Goal: Task Accomplishment & Management: Manage account settings

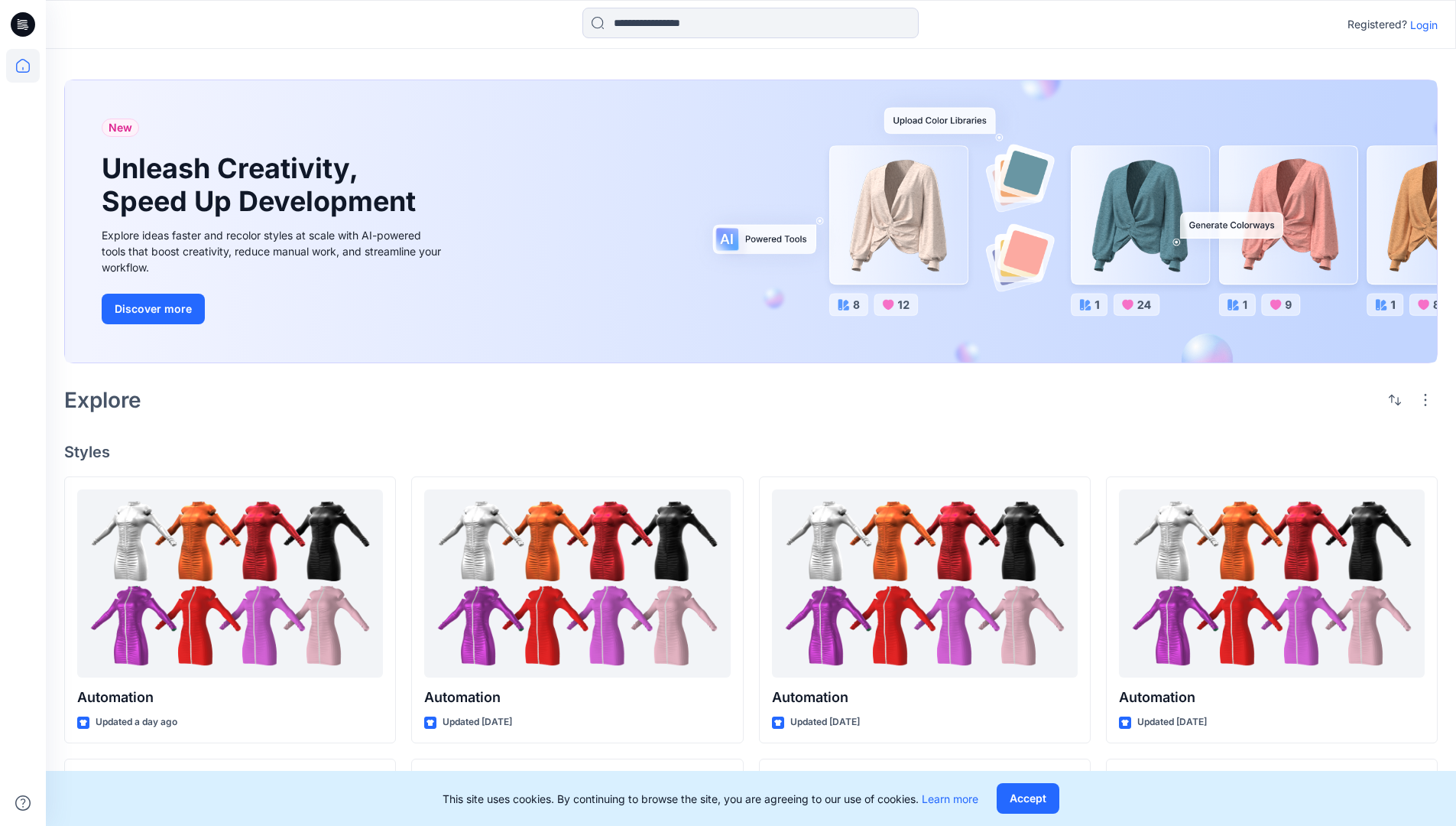
click at [1421, 25] on p "Login" at bounding box center [1424, 25] width 27 height 16
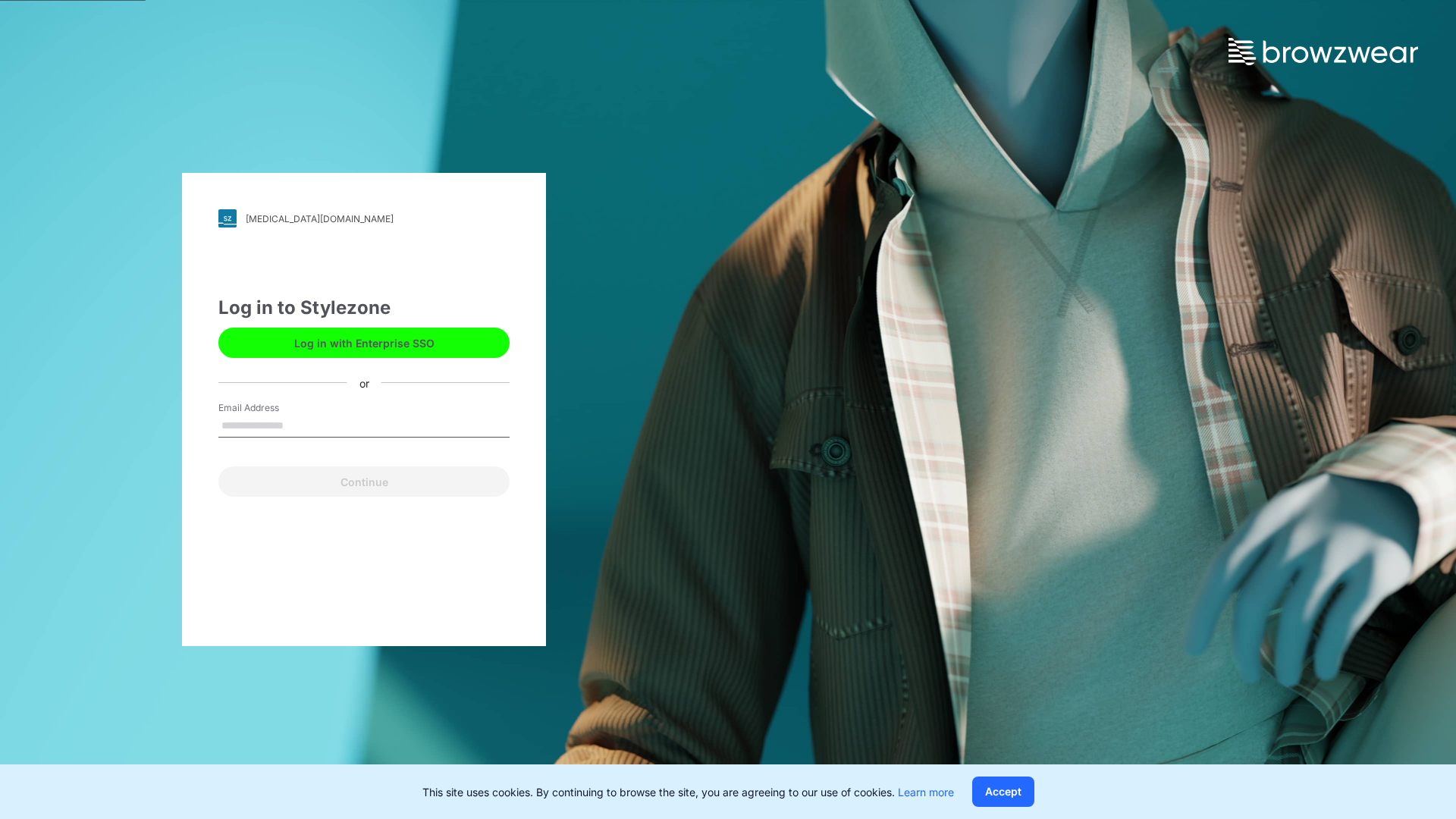
click at [300, 425] on input "Email Address" at bounding box center [363, 426] width 292 height 23
type input "**********"
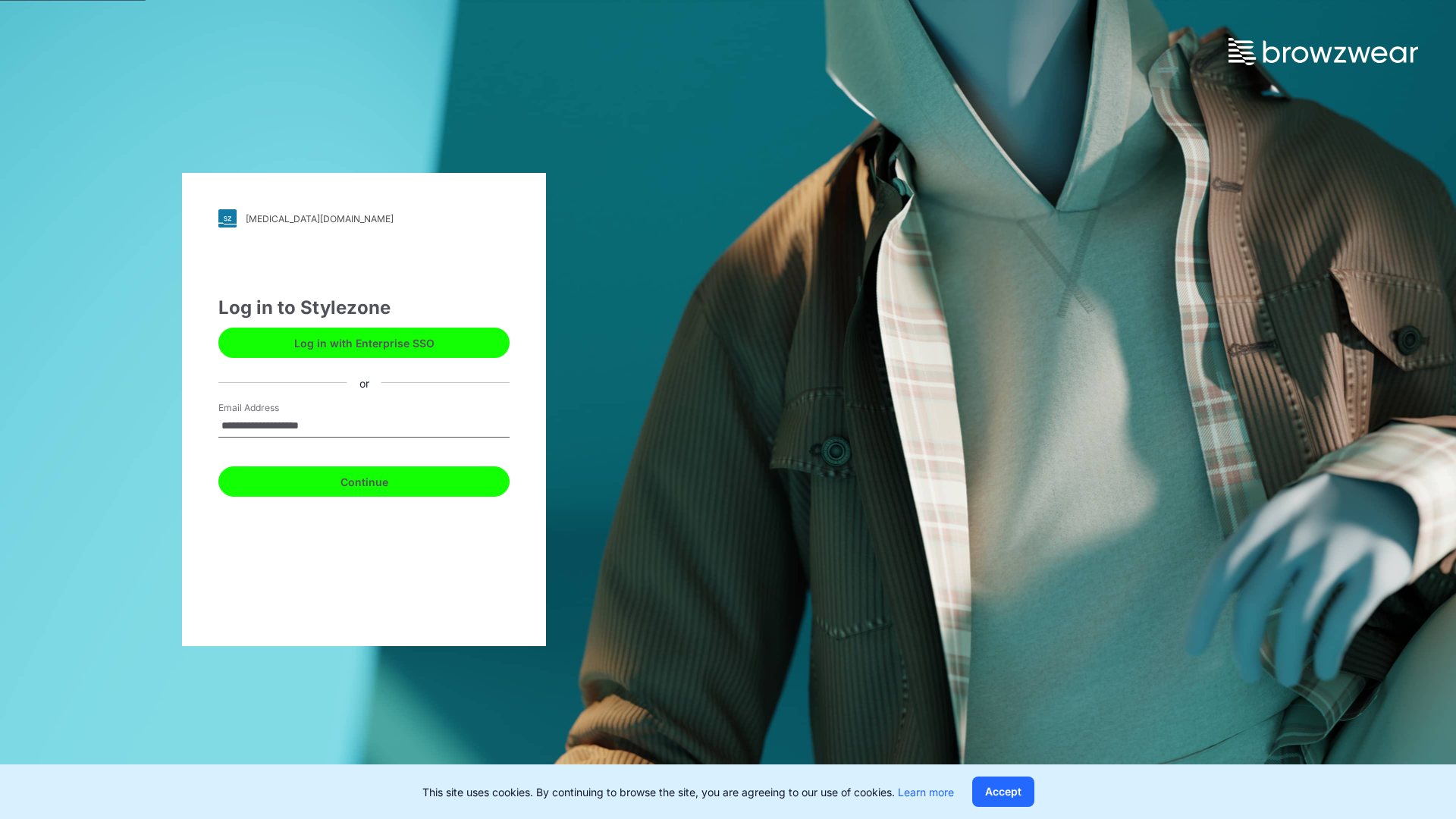
click at [381, 479] on button "Continue" at bounding box center [363, 481] width 292 height 30
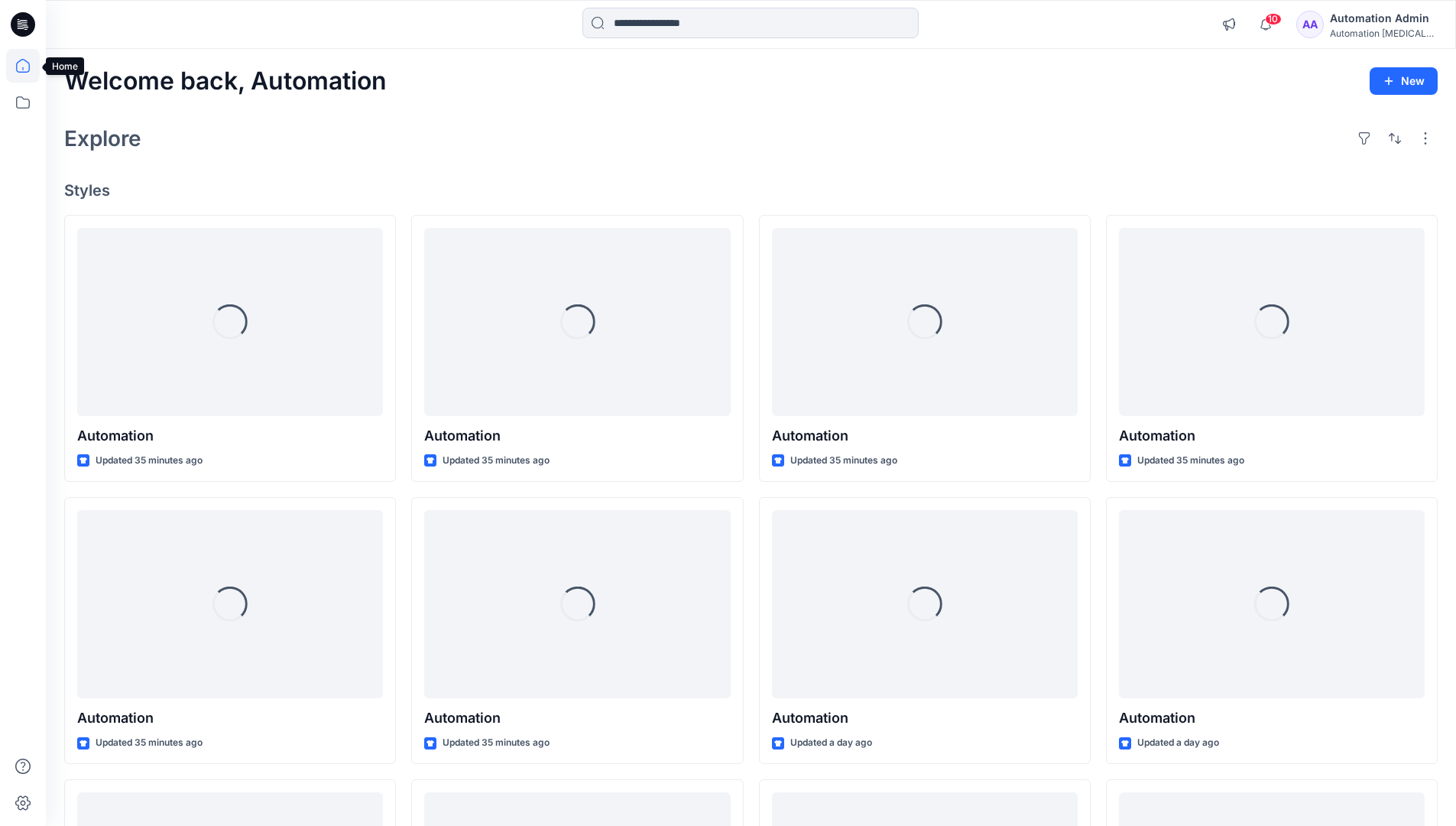
click at [29, 66] on icon at bounding box center [23, 66] width 14 height 14
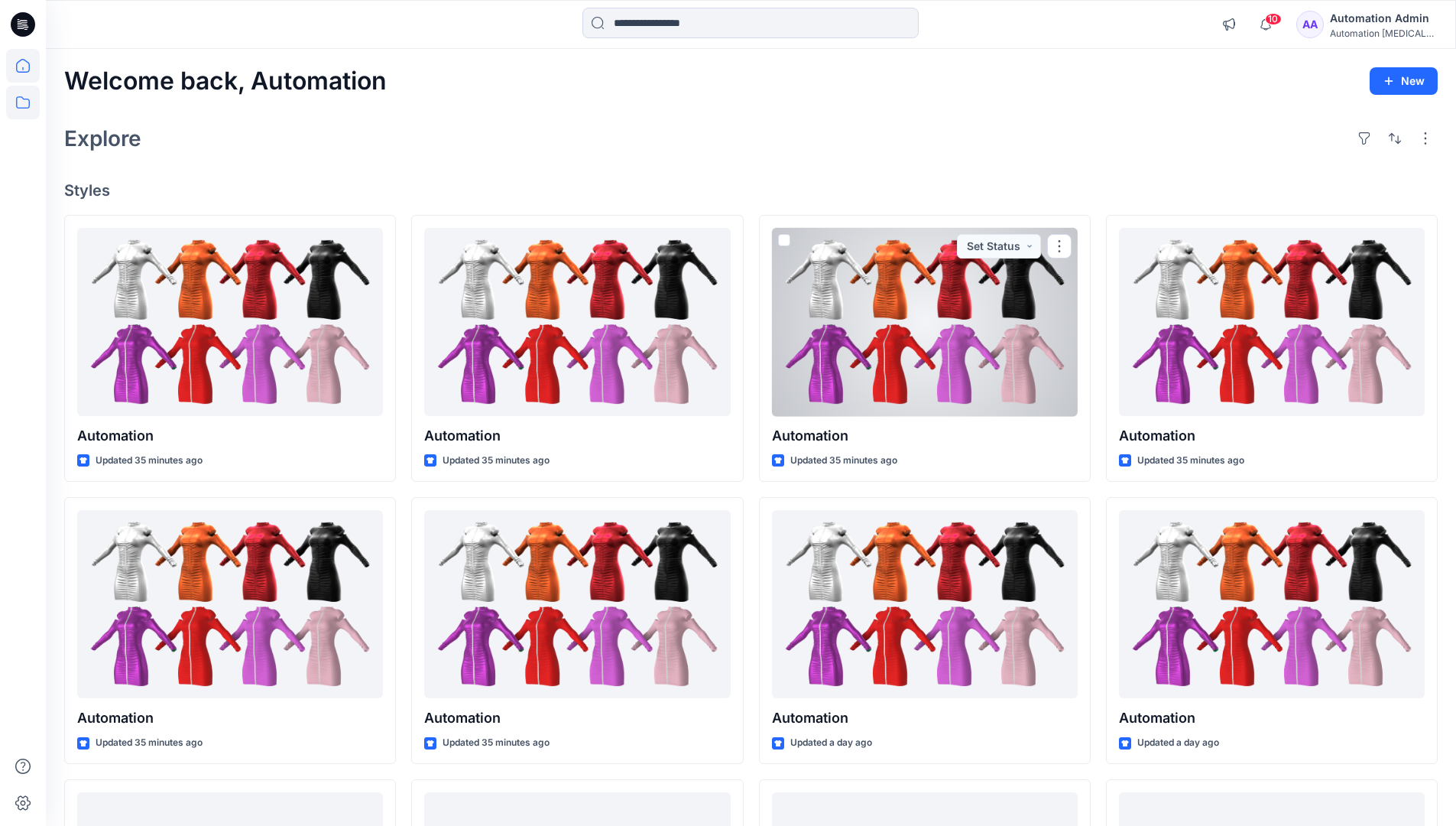
click at [19, 110] on icon at bounding box center [22, 102] width 34 height 34
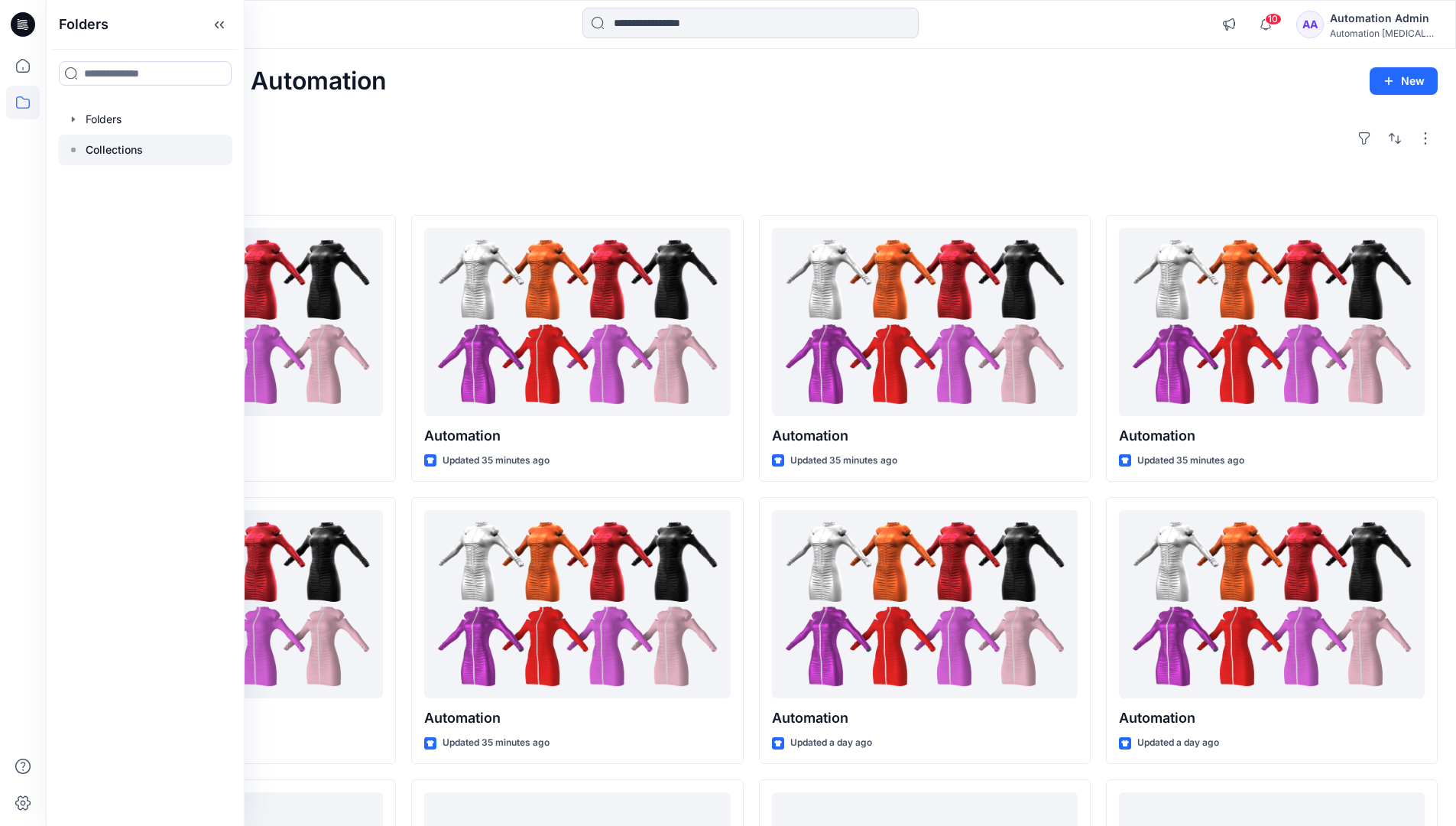
click at [72, 148] on rect at bounding box center [73, 150] width 5 height 5
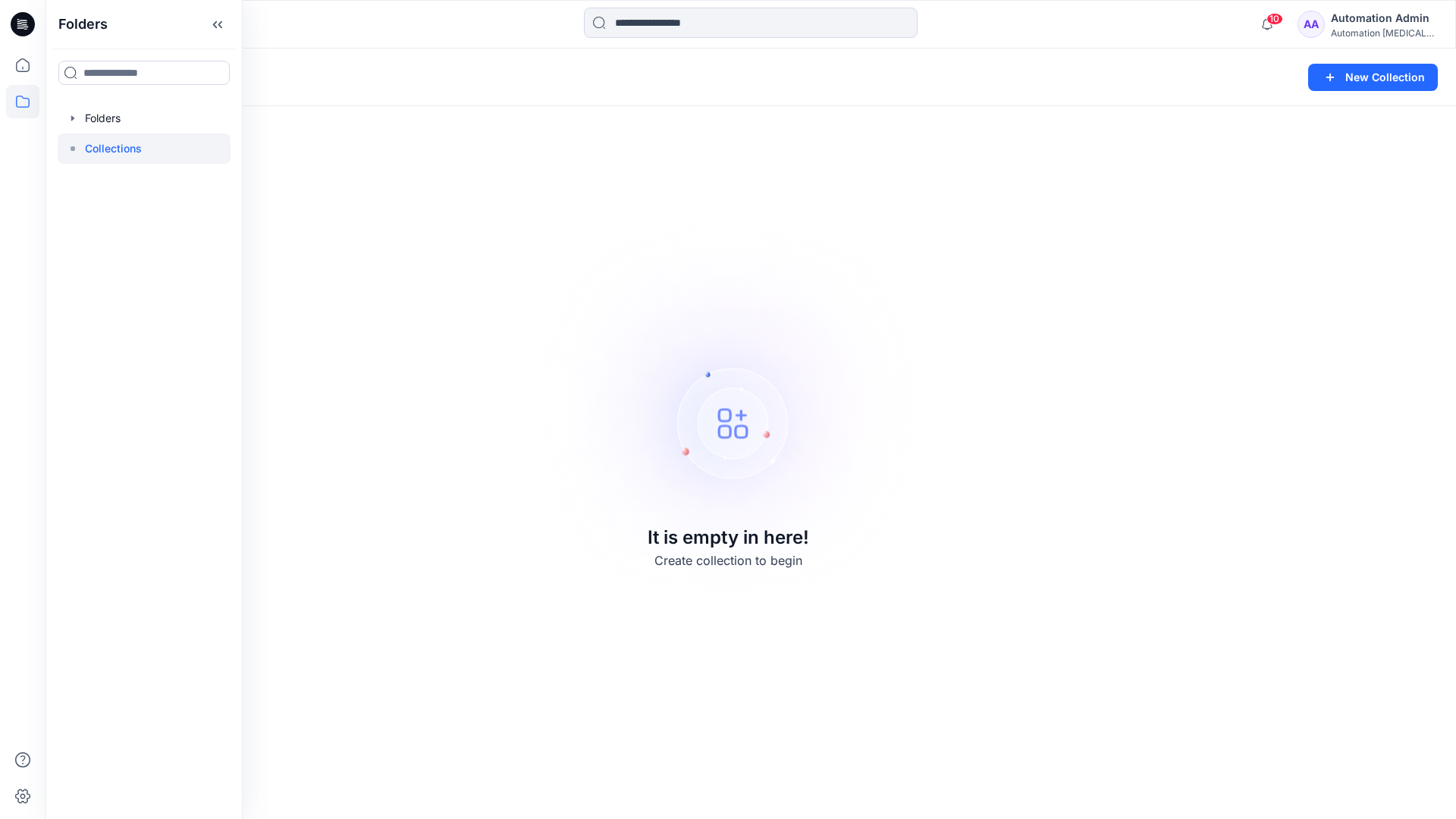
click at [99, 144] on p "Collections" at bounding box center [114, 149] width 57 height 18
click at [11, 100] on icon at bounding box center [22, 101] width 33 height 33
click at [1363, 86] on button "New Collection" at bounding box center [1373, 77] width 130 height 27
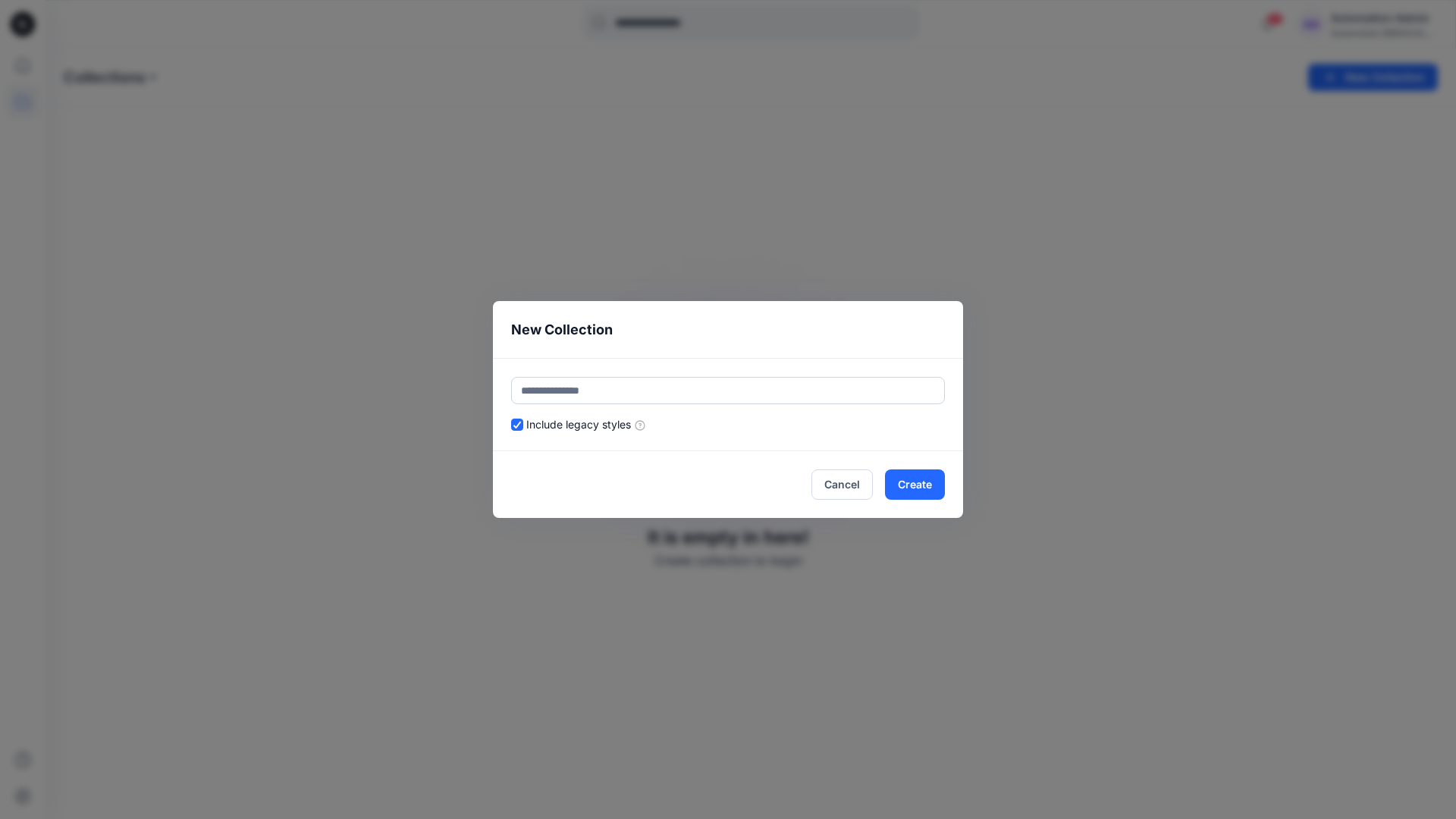
click at [642, 385] on input "text" at bounding box center [728, 390] width 434 height 27
type input "**********"
click at [912, 483] on button "Create" at bounding box center [915, 484] width 60 height 30
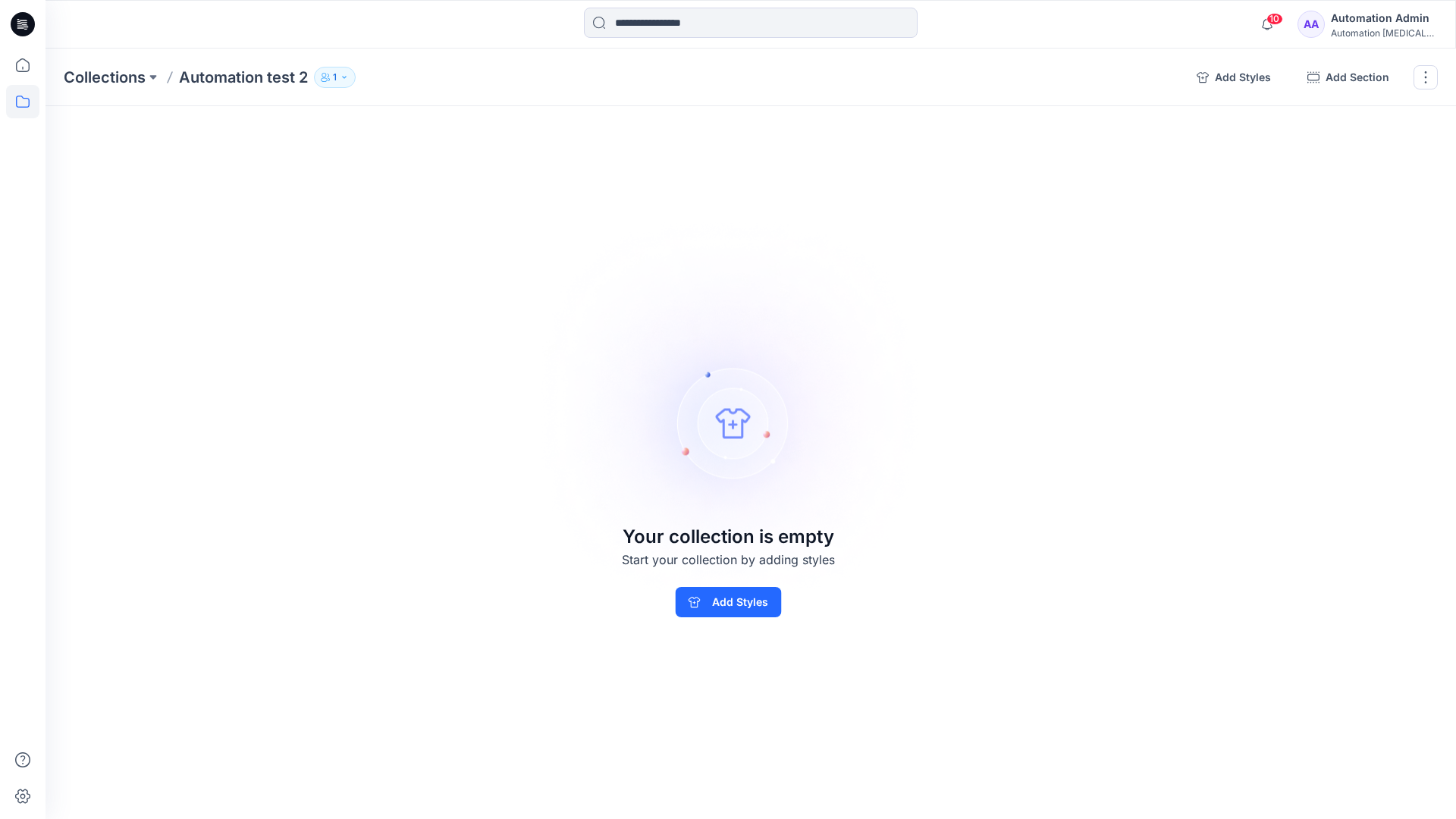
click at [1233, 78] on button "Add Styles" at bounding box center [1234, 78] width 99 height 24
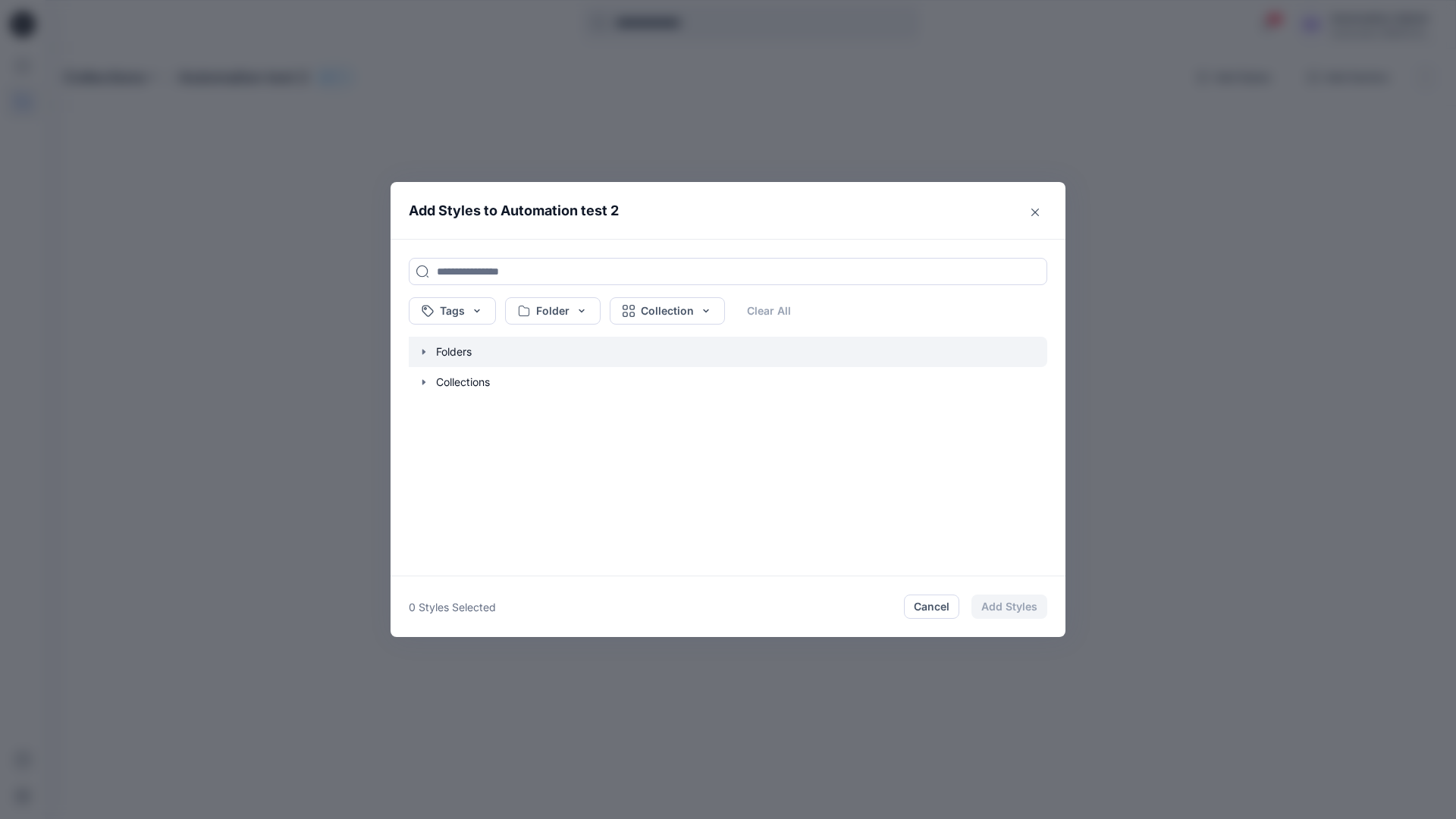
click at [423, 354] on icon "button" at bounding box center [424, 352] width 12 height 12
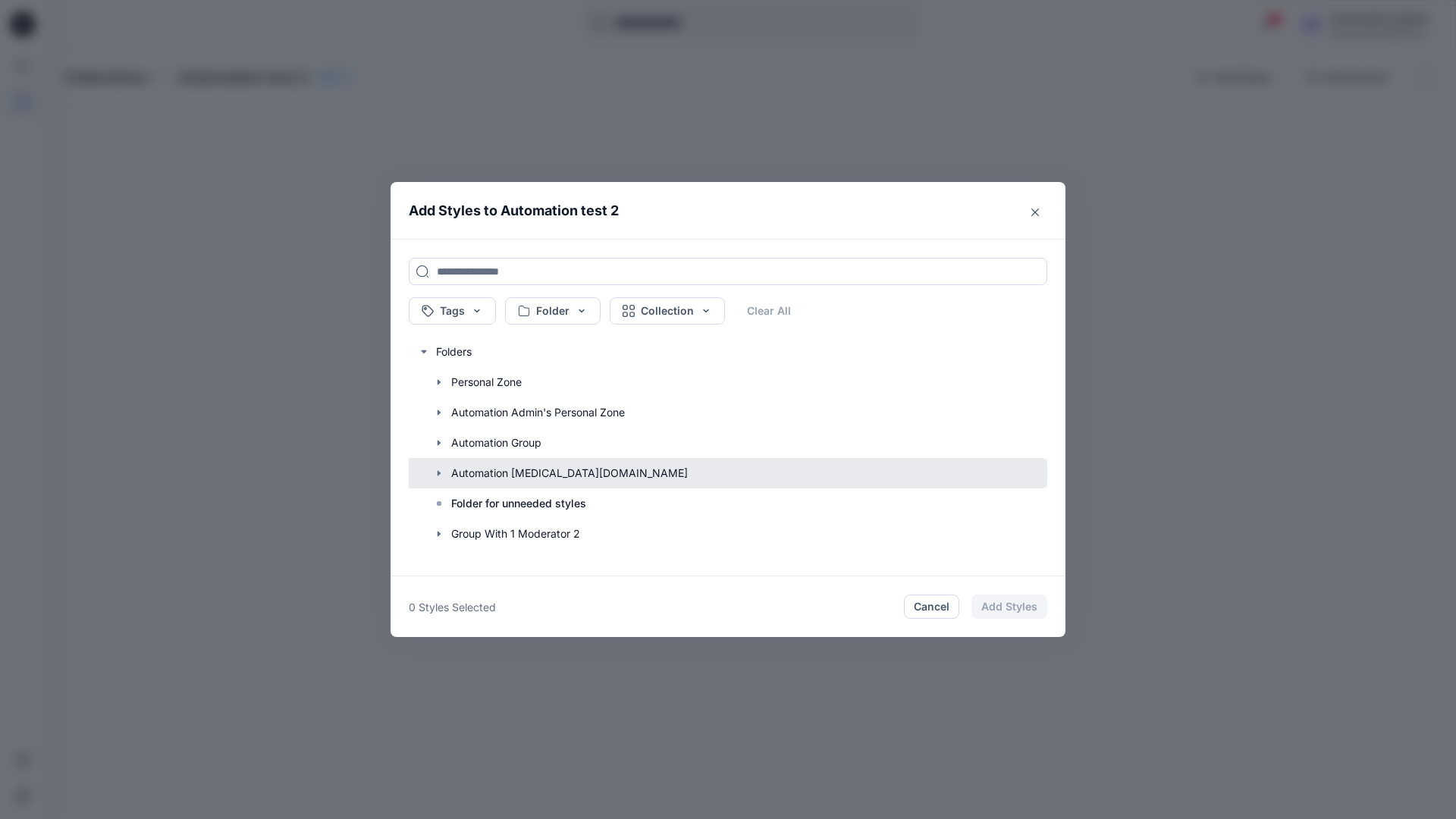
click at [483, 474] on button "button" at bounding box center [720, 473] width 654 height 30
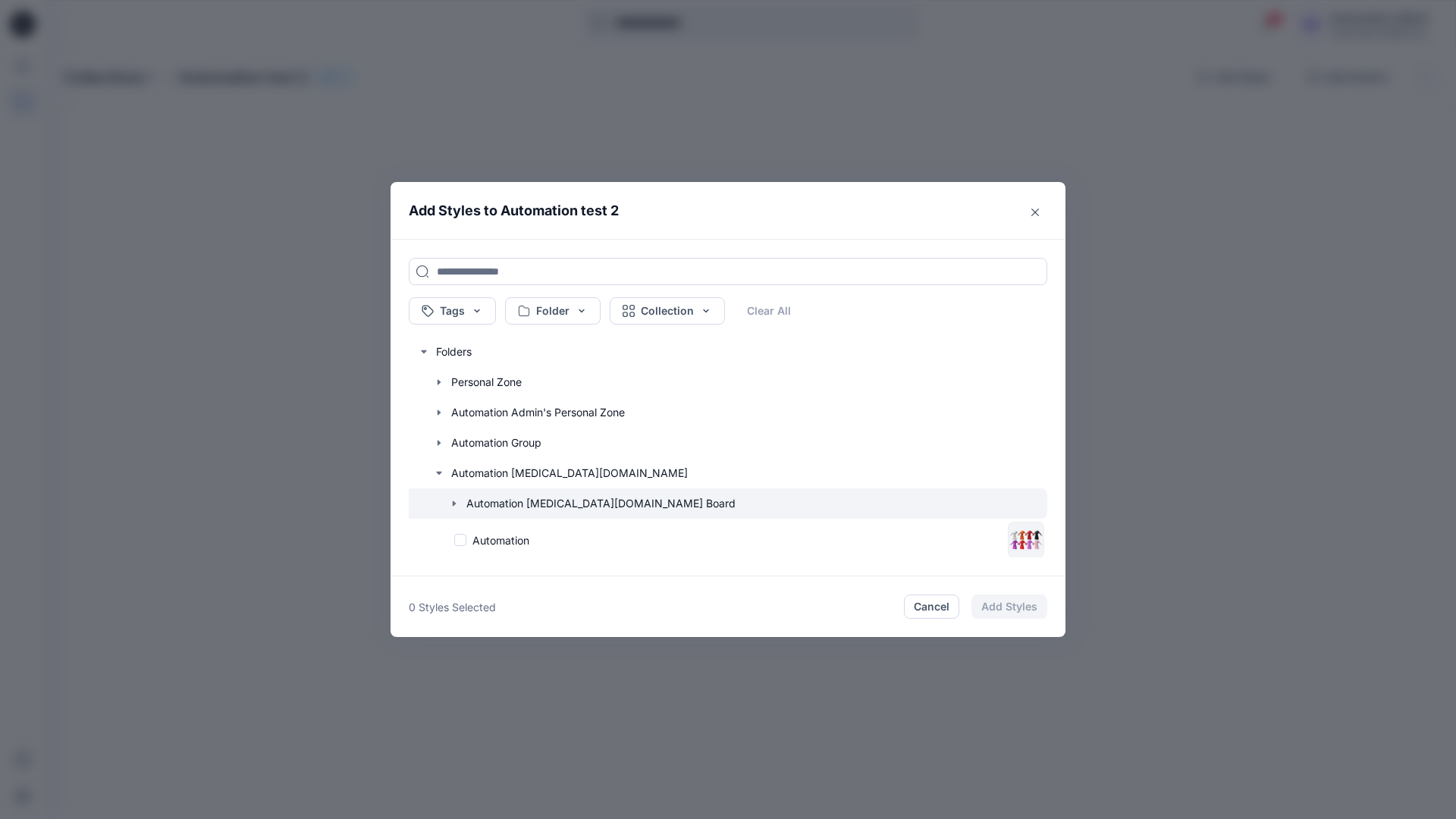
click at [456, 505] on icon "button" at bounding box center [454, 503] width 12 height 12
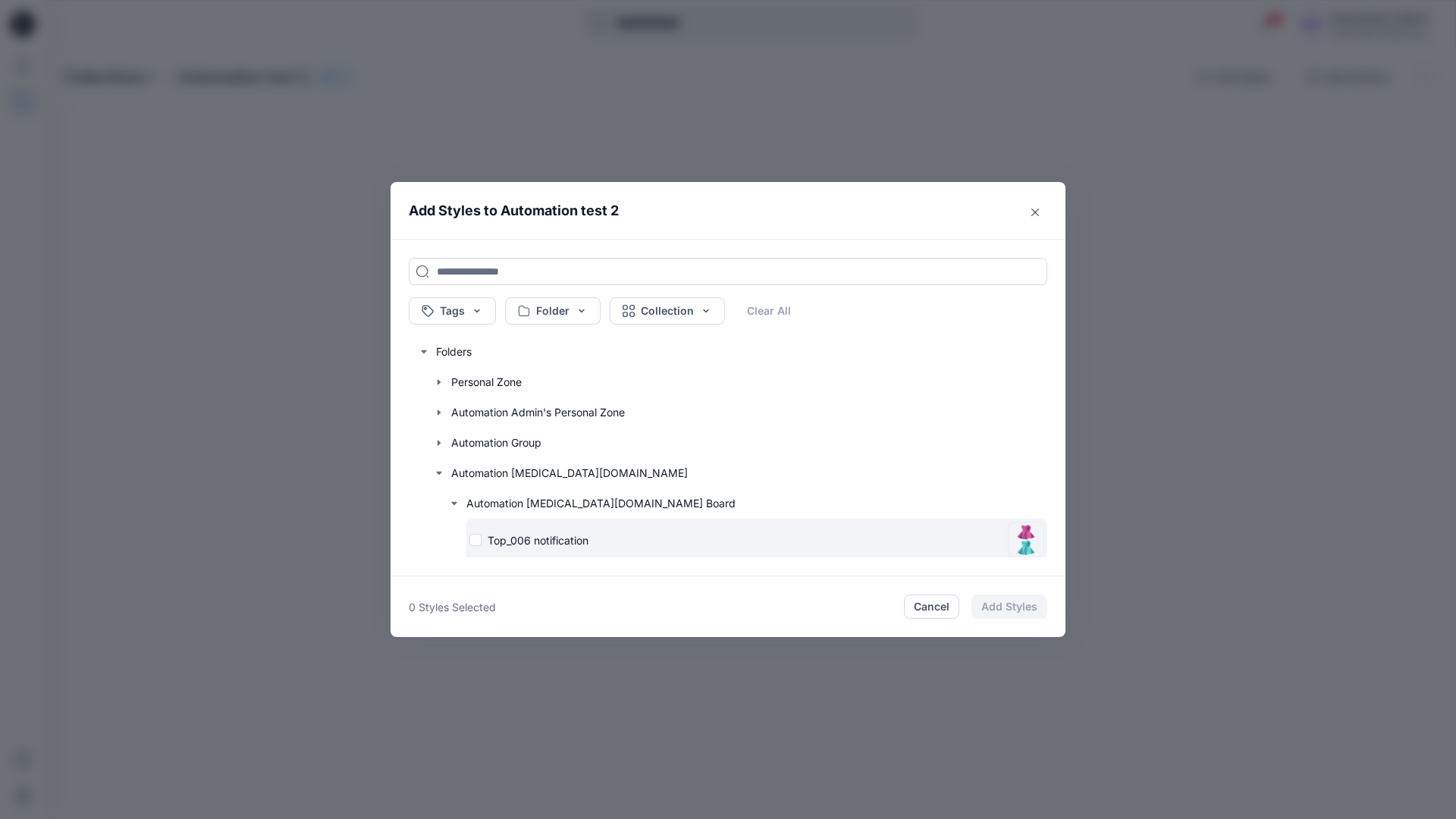
click at [477, 542] on div "Top_006 notification" at bounding box center [736, 541] width 532 height 16
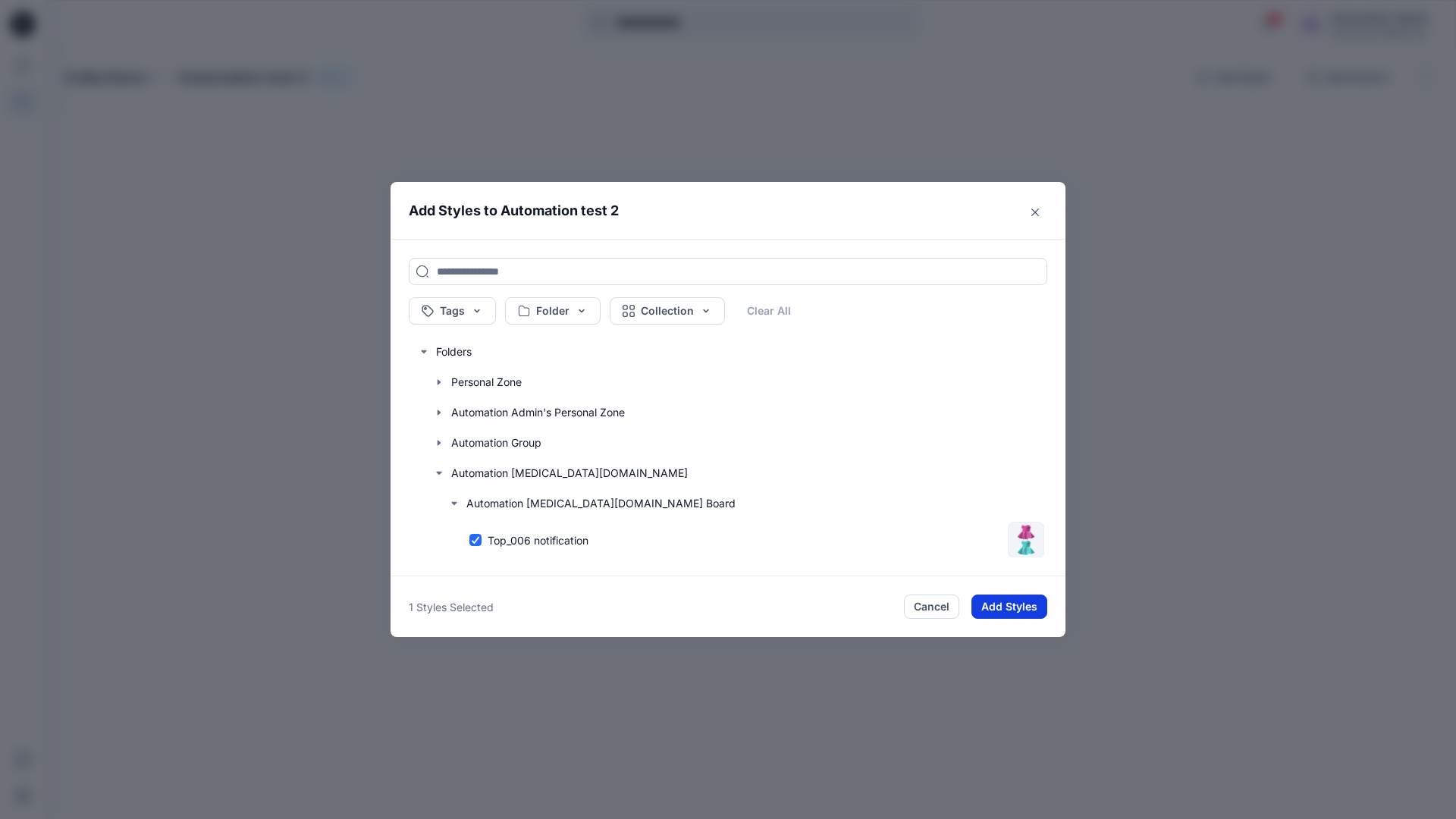
click at [995, 599] on button "Add Styles" at bounding box center [1009, 607] width 76 height 24
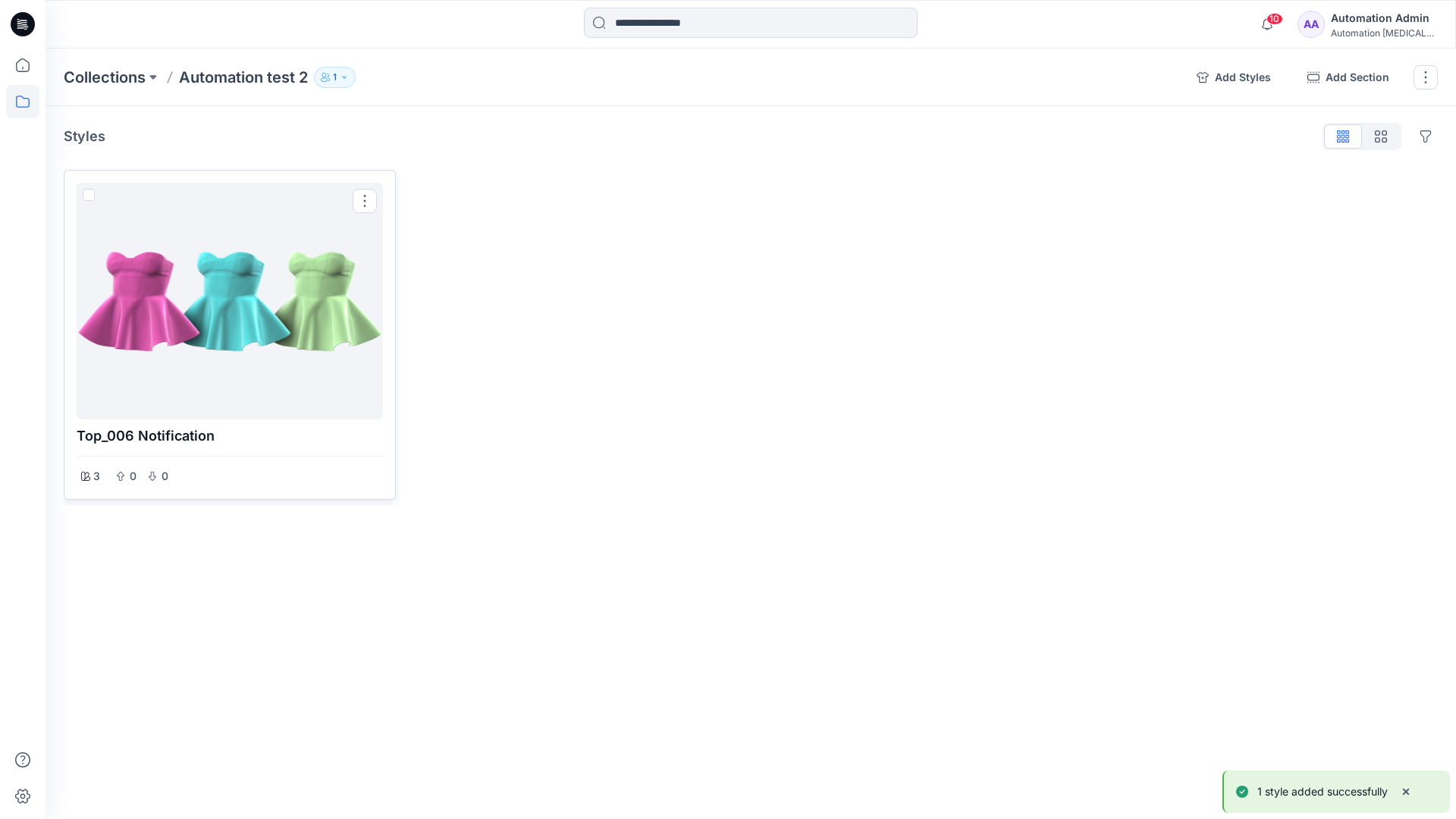
click at [284, 308] on div at bounding box center [229, 300] width 294 height 225
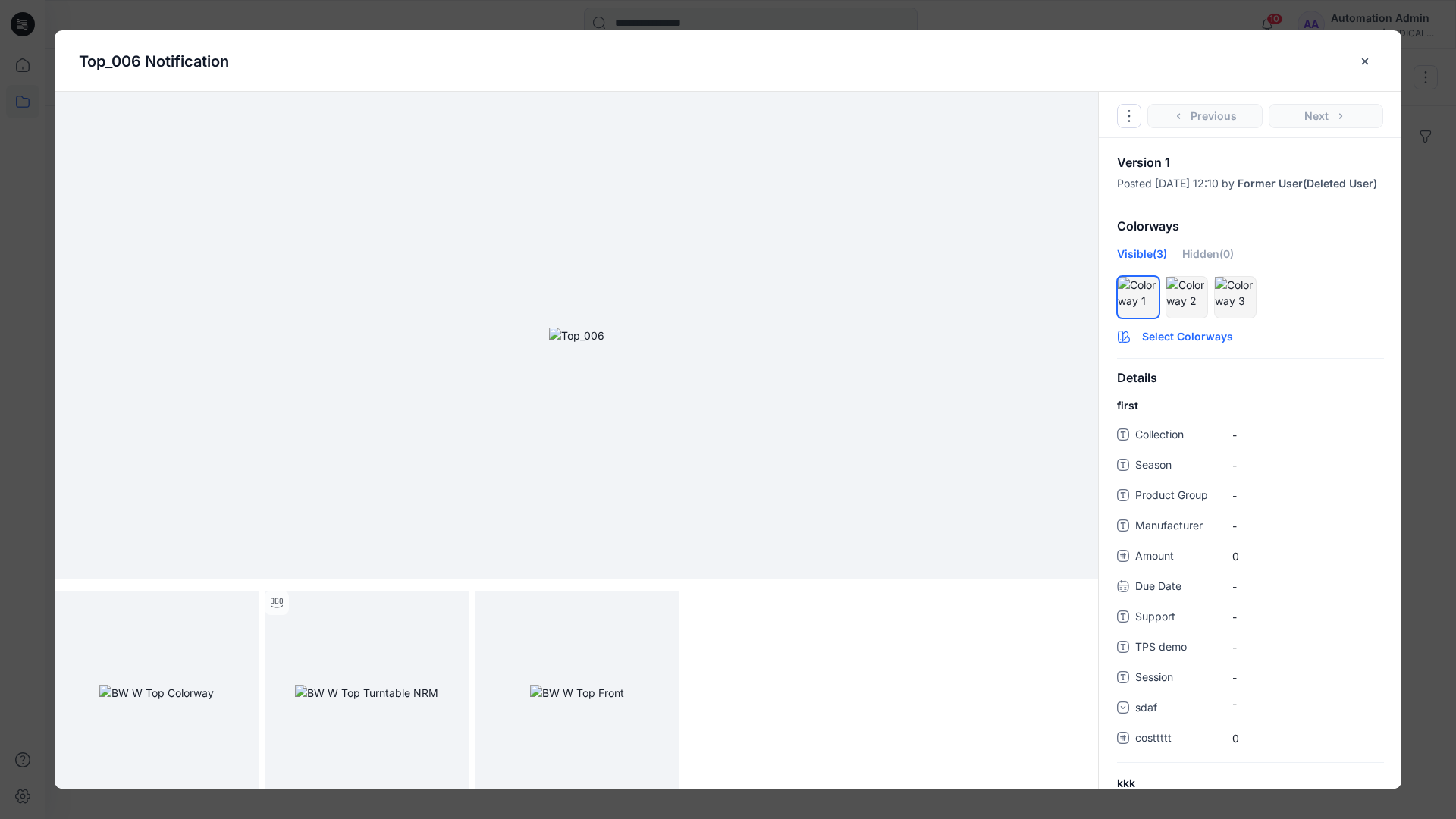
click at [1187, 346] on button "Select Colorways" at bounding box center [1250, 334] width 303 height 24
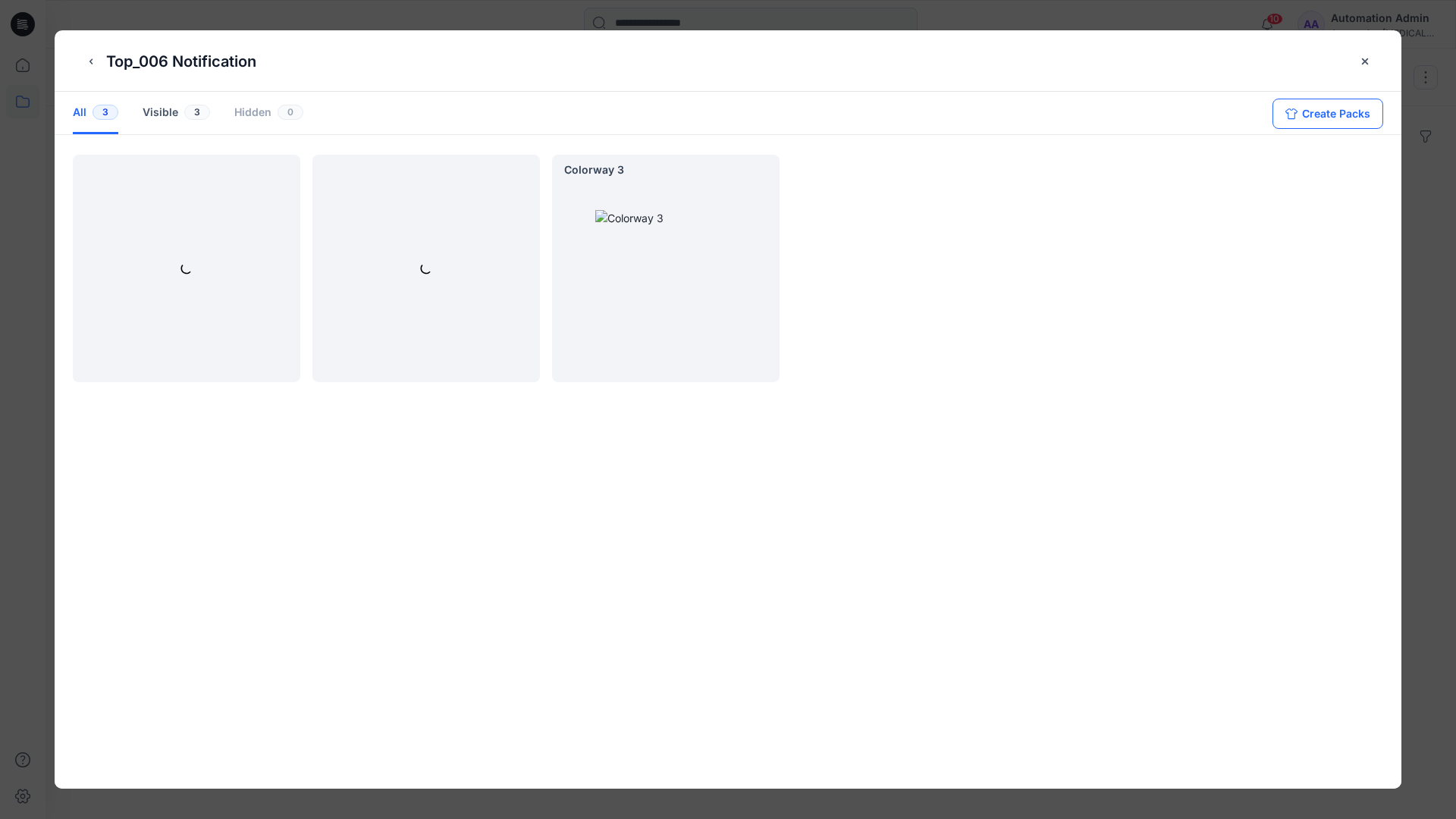
click at [1316, 110] on button "Create Packs" at bounding box center [1328, 114] width 111 height 30
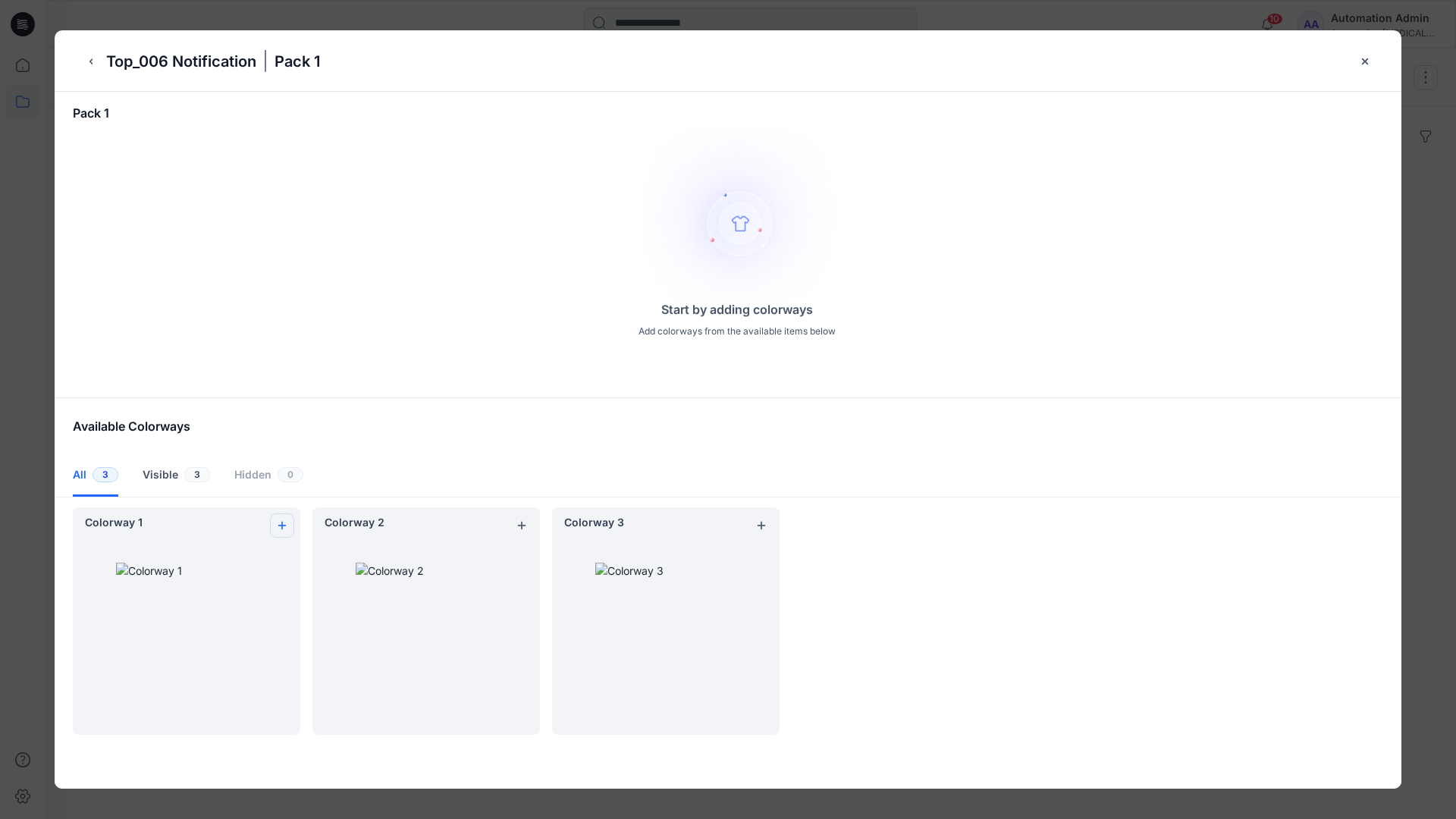
click at [279, 521] on icon "add colorway" at bounding box center [282, 525] width 12 height 12
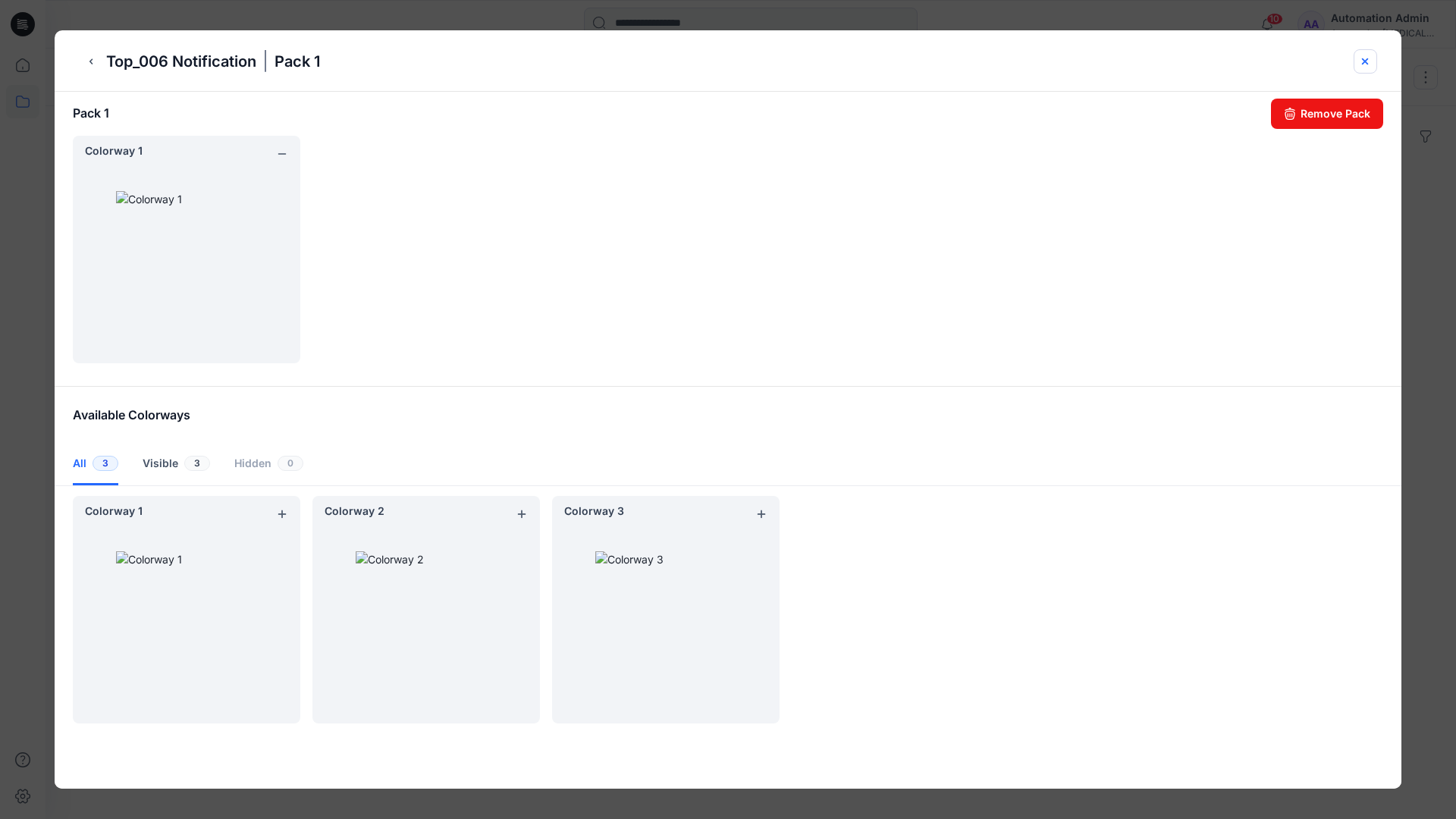
click at [1367, 64] on icon "close-btn" at bounding box center [1365, 61] width 12 height 12
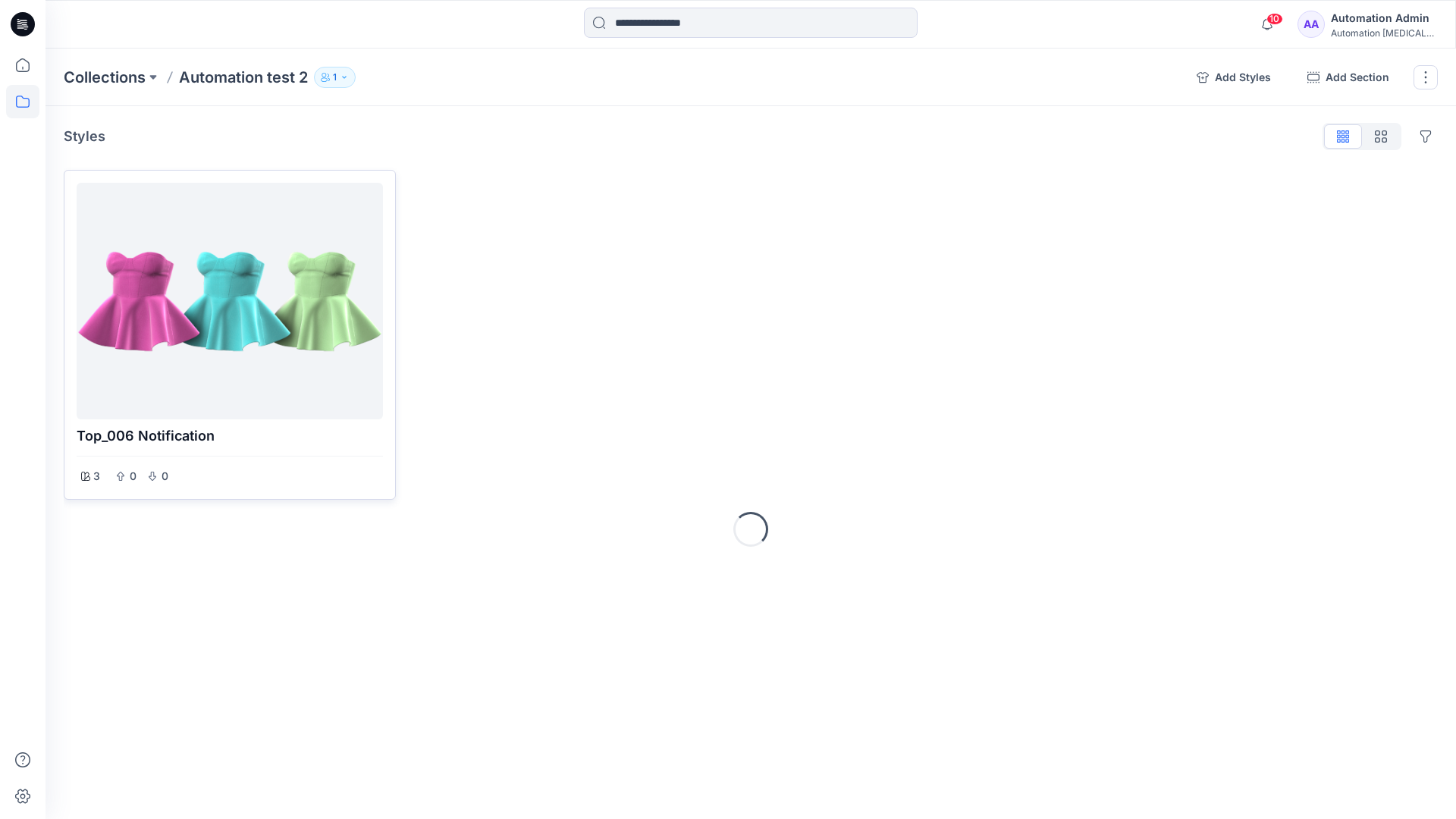
click at [220, 346] on div at bounding box center [229, 300] width 294 height 225
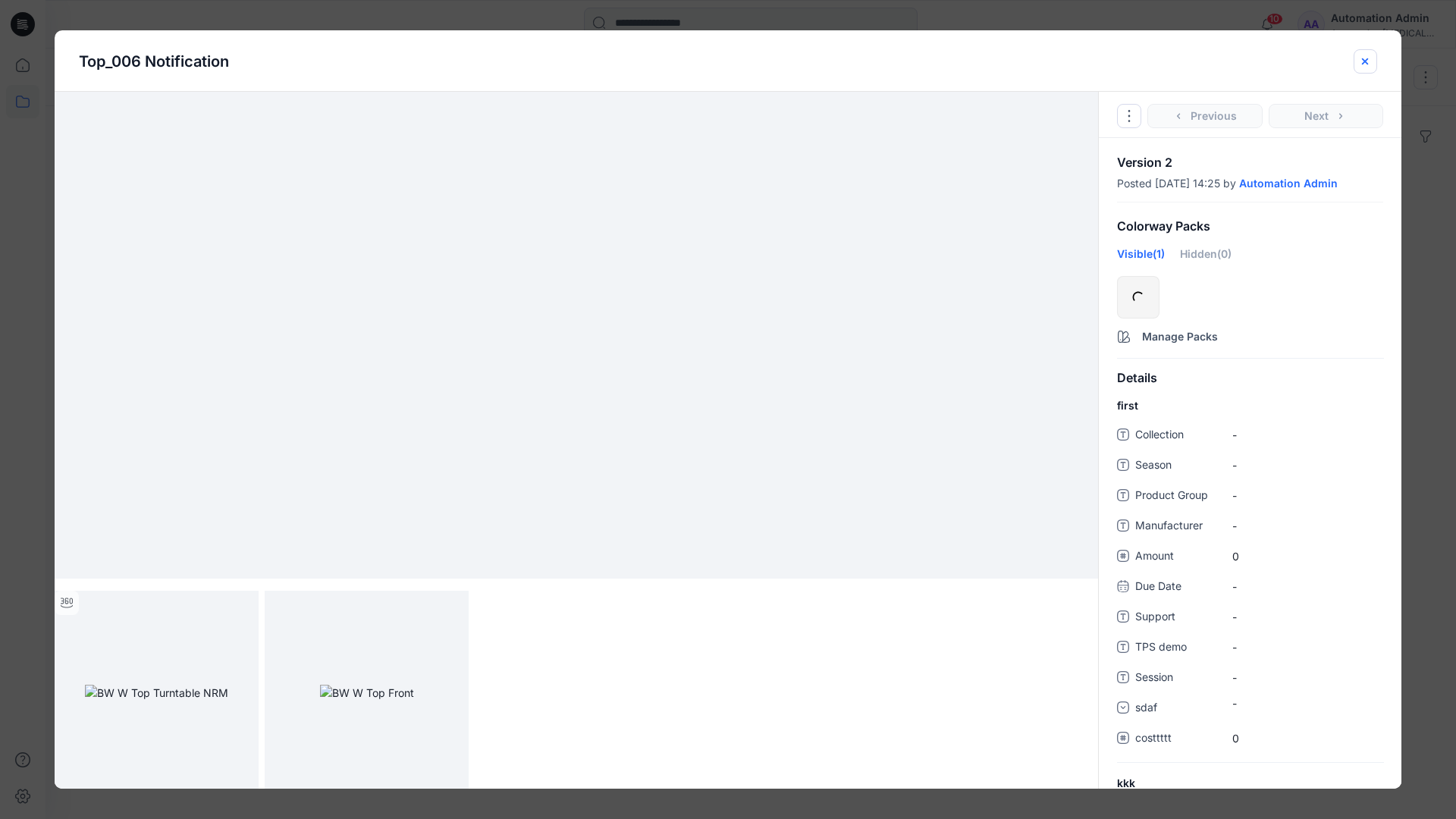
click at [1360, 63] on icon "close-btn" at bounding box center [1365, 61] width 12 height 12
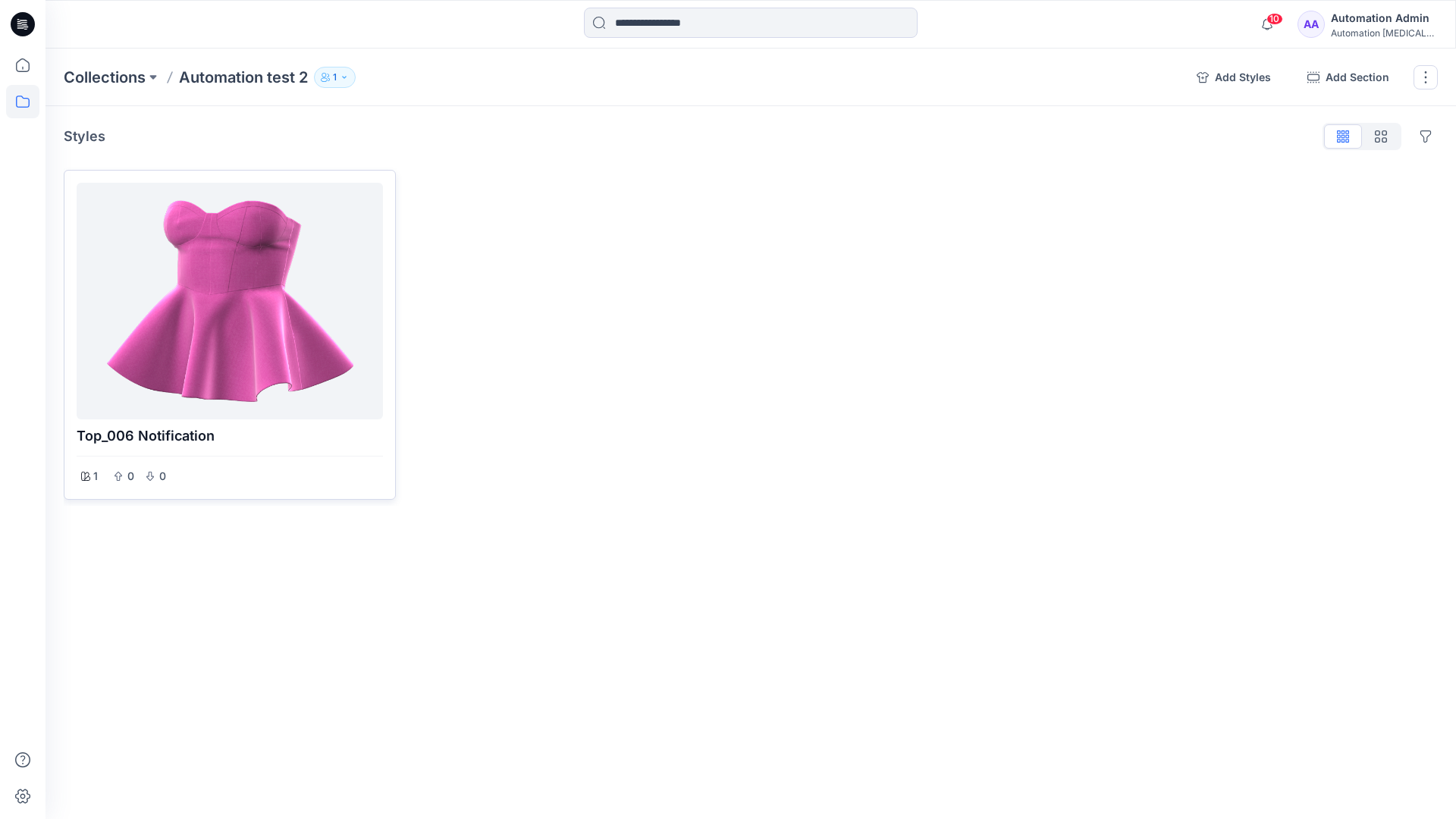
click at [225, 250] on div at bounding box center [229, 300] width 294 height 225
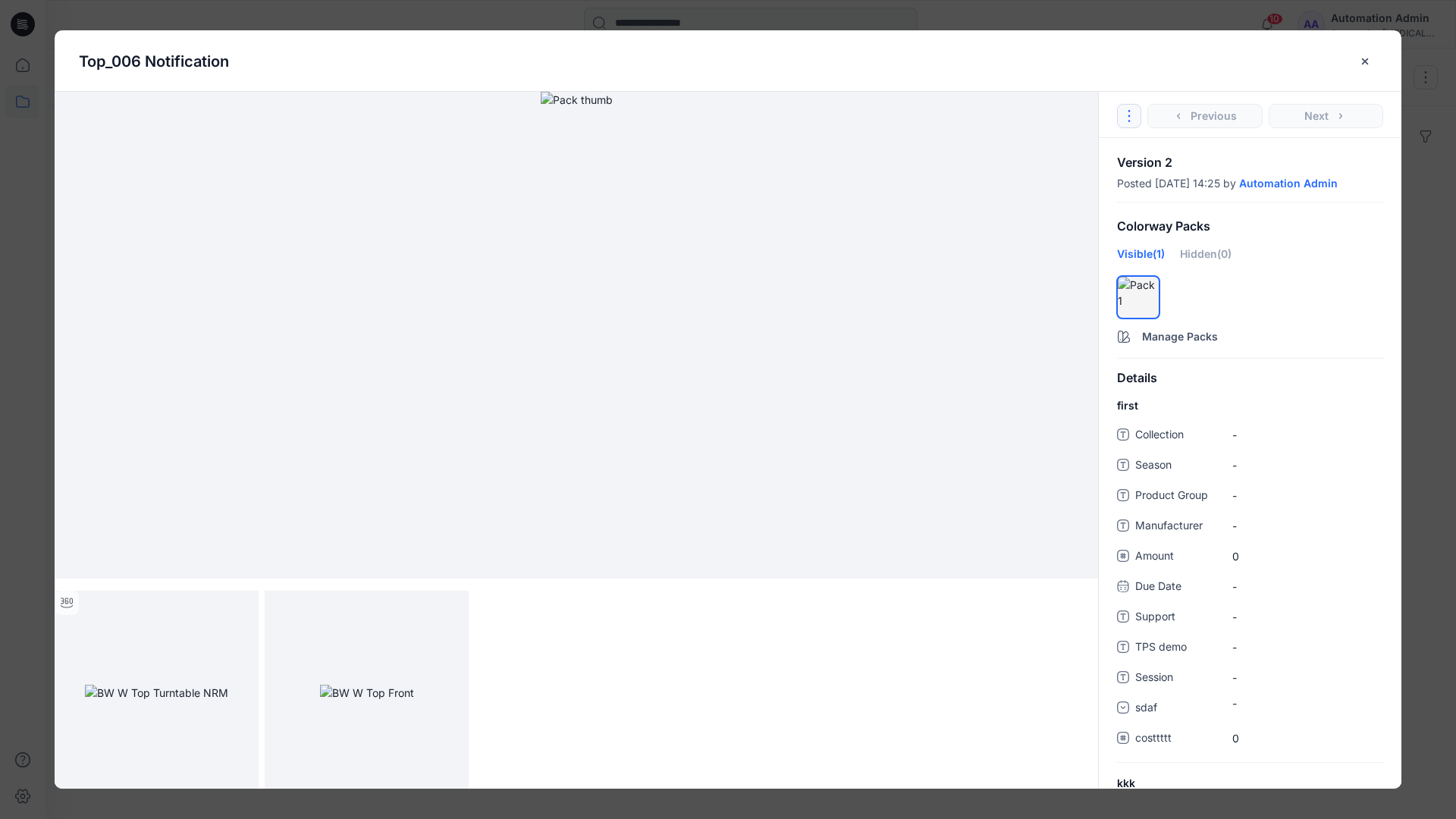
click at [1133, 112] on icon "Options" at bounding box center [1129, 116] width 12 height 12
click at [1127, 185] on button "Duplicate Original Style to..." at bounding box center [1129, 185] width 184 height 30
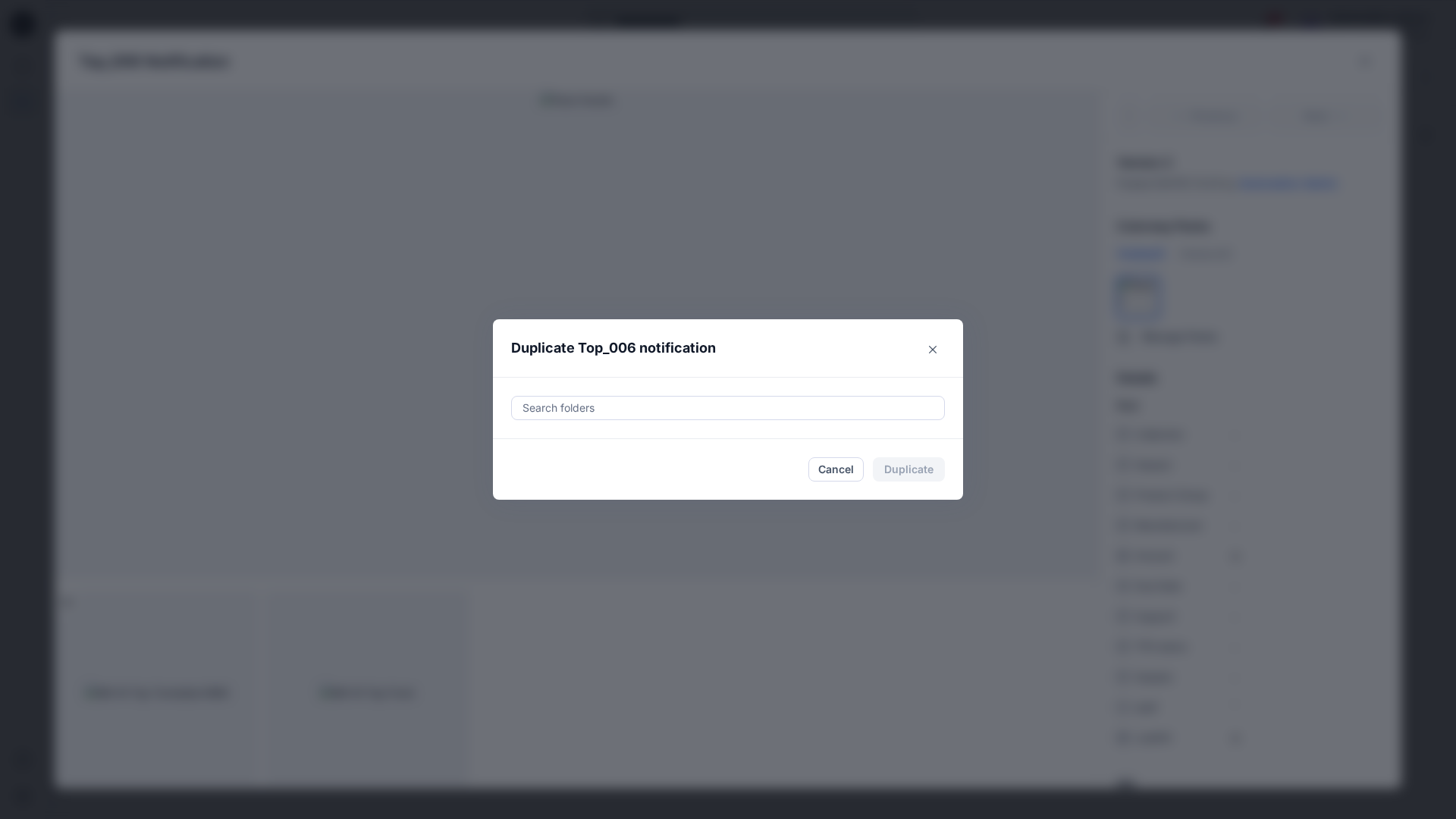
click at [702, 406] on div at bounding box center [728, 408] width 414 height 18
click at [934, 346] on icon "Close" at bounding box center [933, 349] width 7 height 7
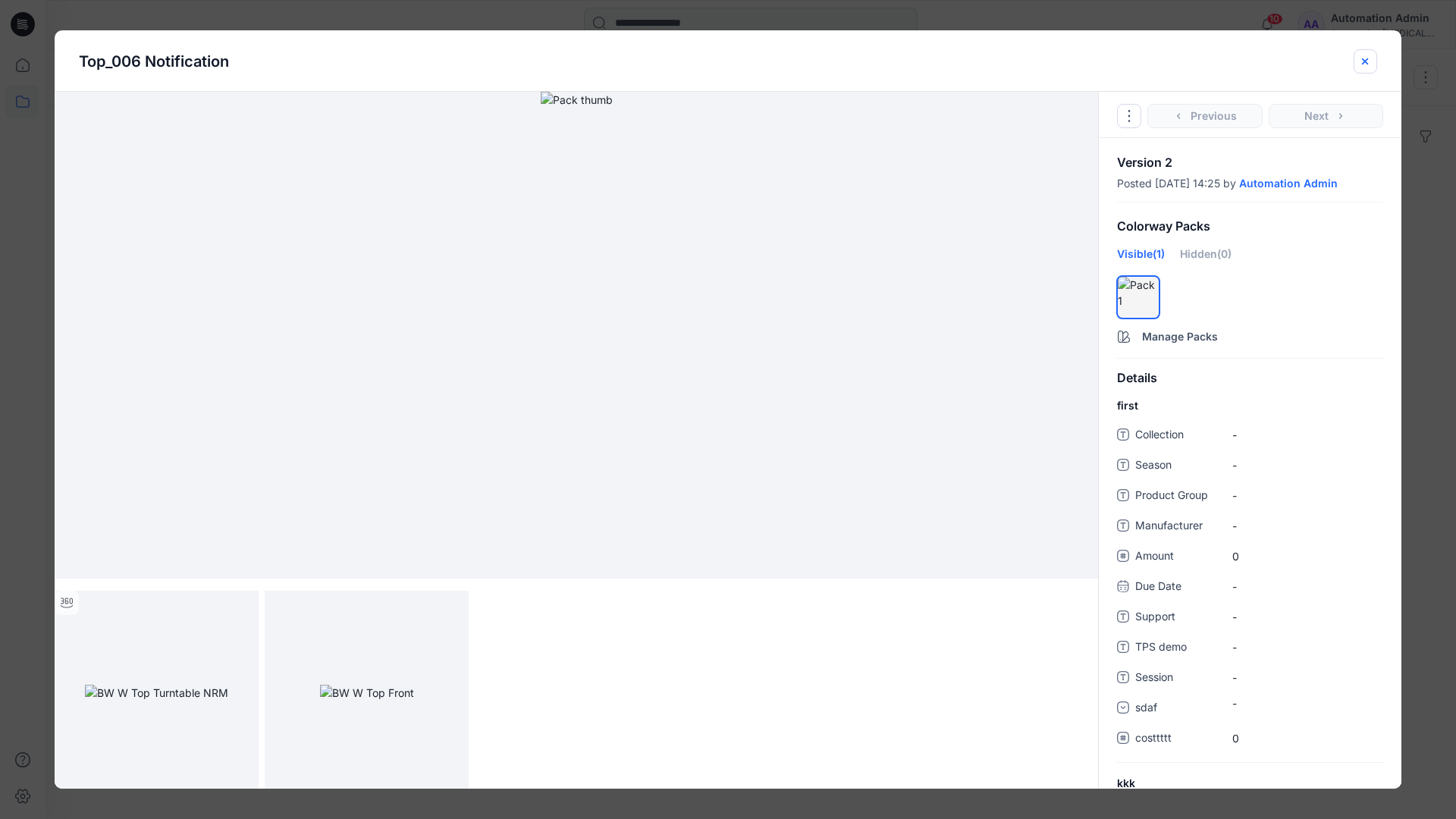
click at [1365, 67] on icon "close-btn" at bounding box center [1365, 61] width 12 height 12
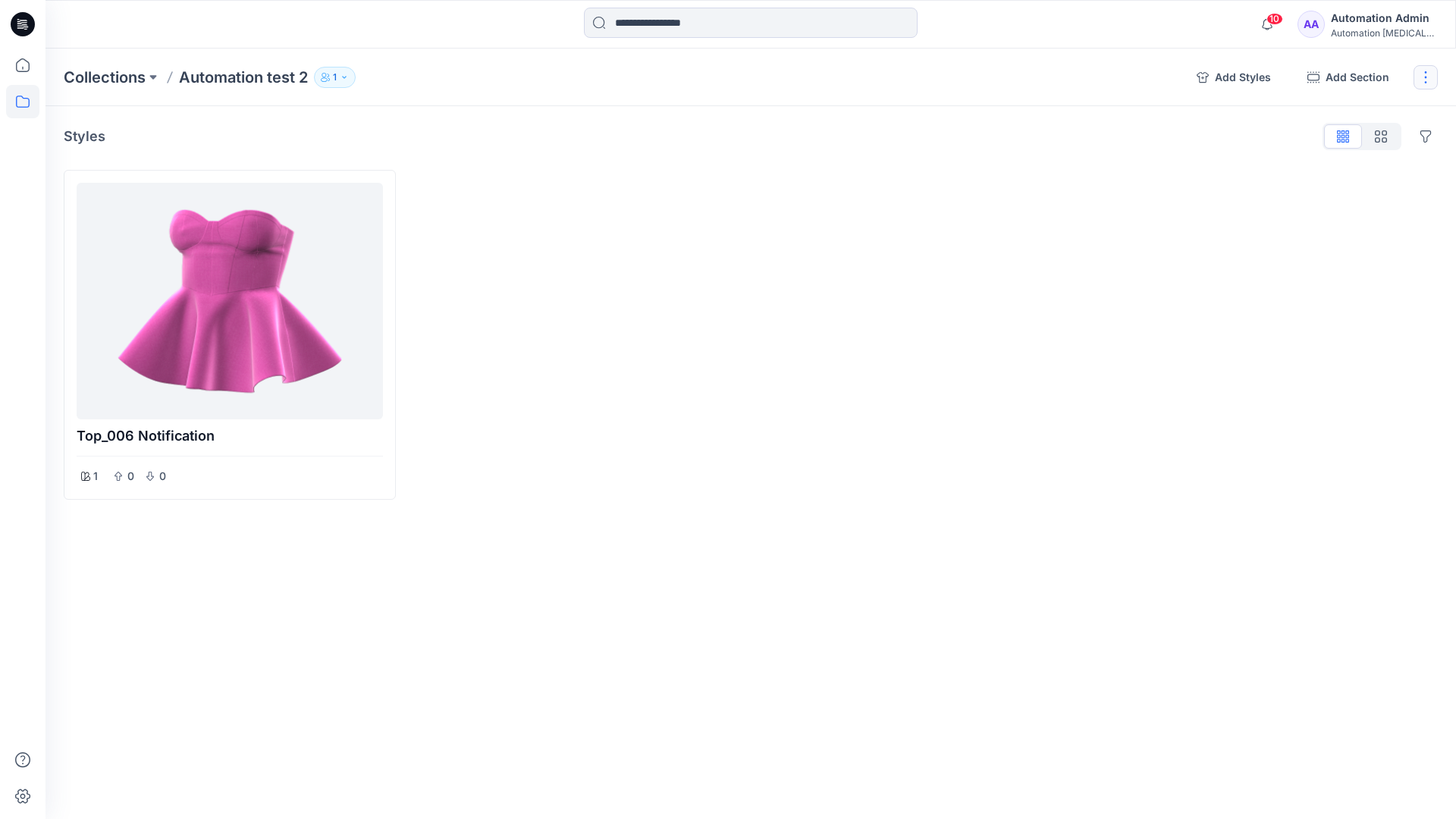
click at [1422, 79] on button "button" at bounding box center [1426, 78] width 24 height 24
click at [1338, 218] on button "Delete Collection" at bounding box center [1353, 216] width 164 height 28
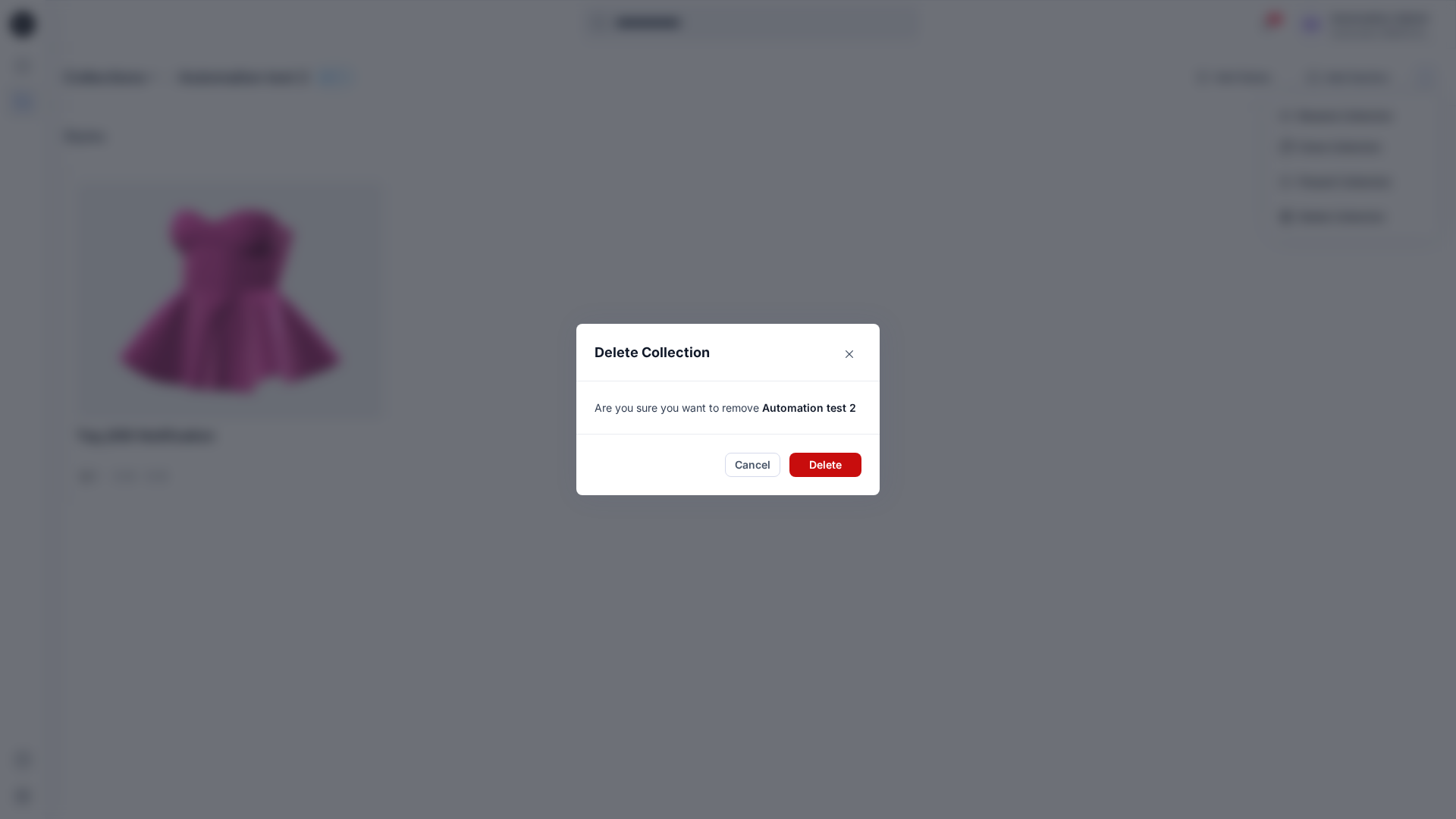
click at [842, 453] on button "Delete" at bounding box center [826, 465] width 72 height 24
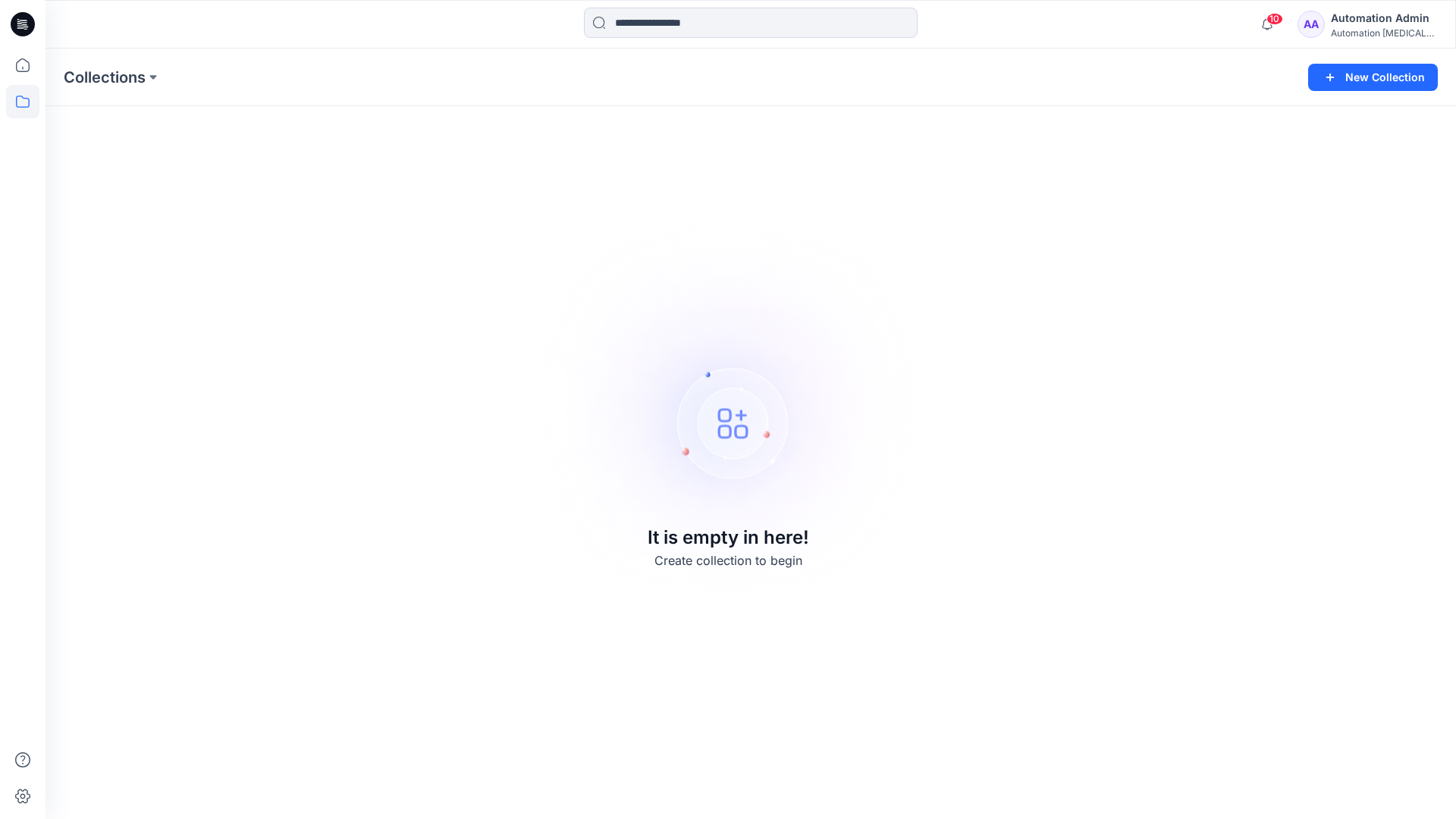
click at [1372, 25] on div "Automation Admin" at bounding box center [1384, 18] width 106 height 18
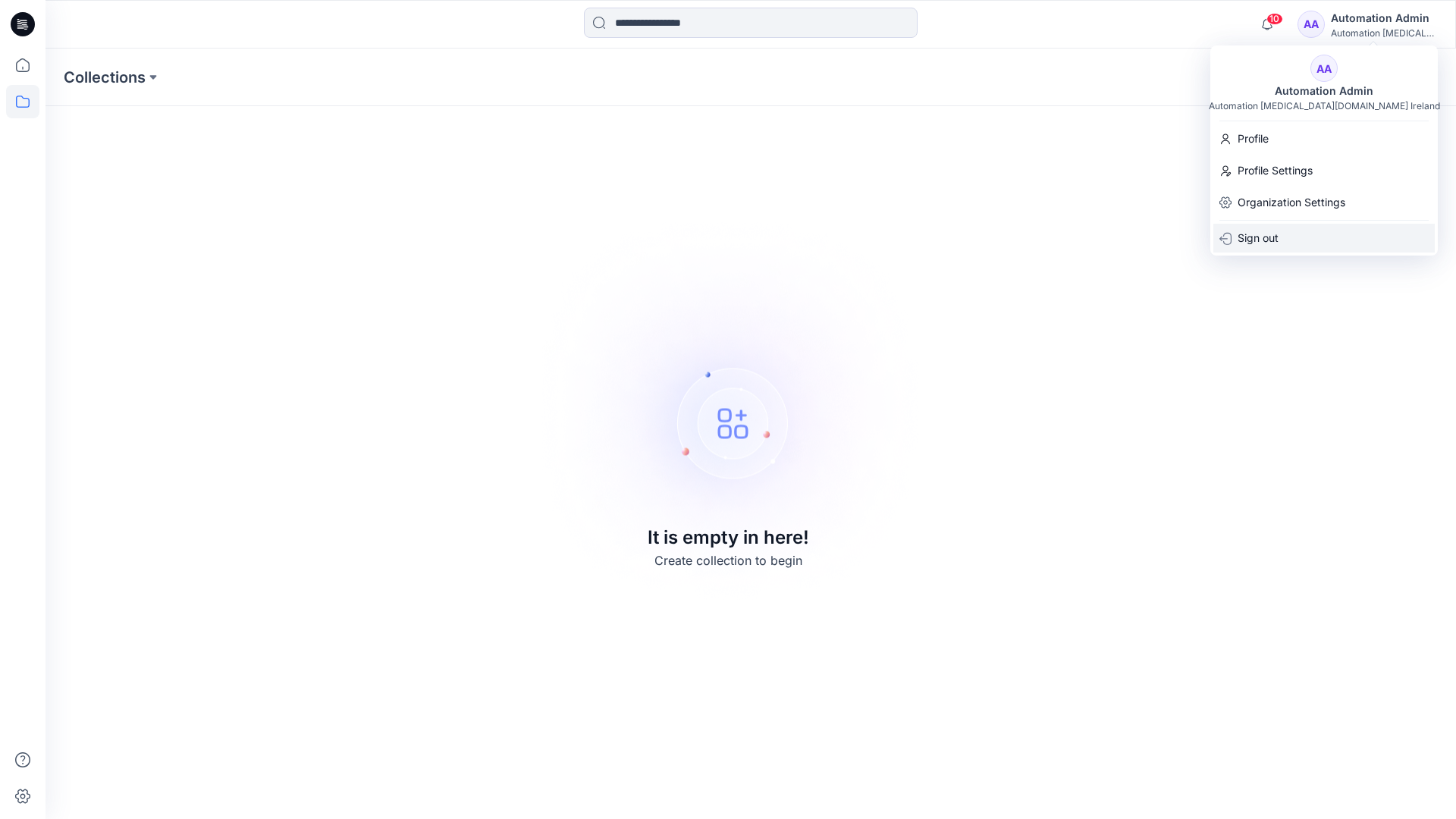
click at [1280, 233] on div "Sign out" at bounding box center [1324, 238] width 221 height 29
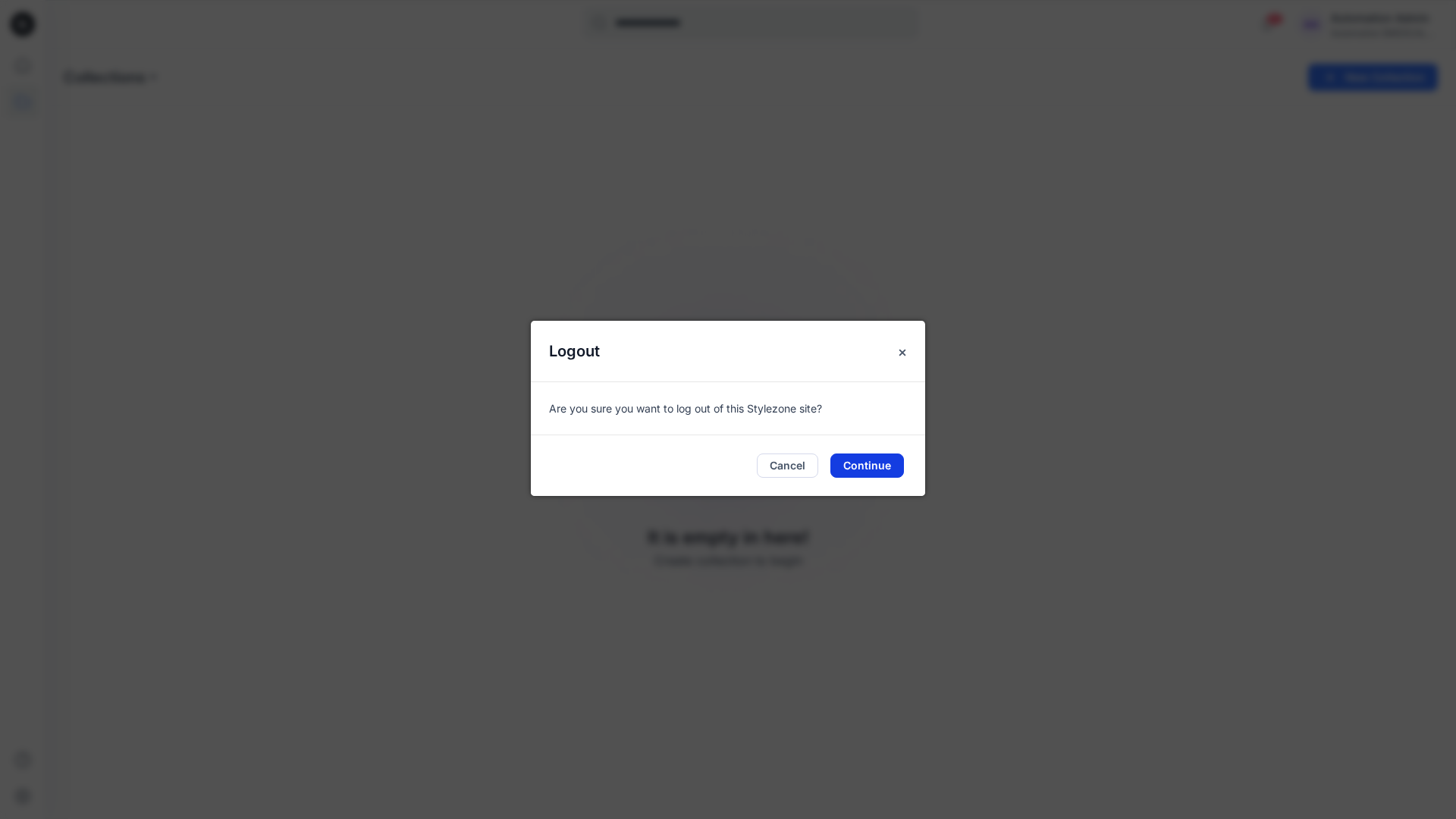
click at [864, 470] on button "Continue" at bounding box center [867, 465] width 73 height 24
